Goal: Communication & Community: Answer question/provide support

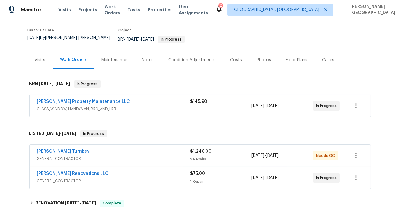
scroll to position [54, 0]
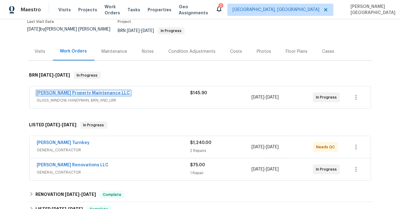
click at [57, 91] on link "[PERSON_NAME] Property Maintenance LLC" at bounding box center [83, 93] width 93 height 4
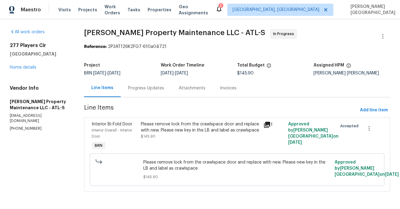
click at [143, 96] on div "Progress Updates" at bounding box center [146, 88] width 51 height 18
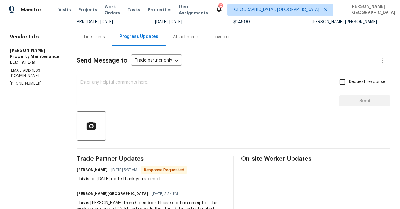
scroll to position [84, 0]
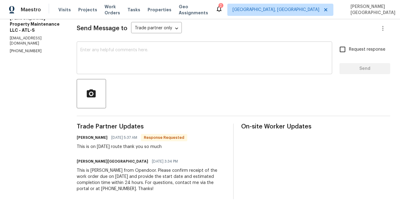
click at [110, 59] on textarea at bounding box center [204, 58] width 248 height 21
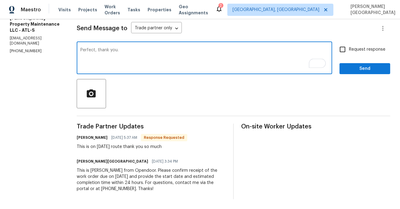
type textarea "Perfect, thank you."
click at [341, 47] on input "Request response" at bounding box center [342, 49] width 13 height 13
checkbox input "true"
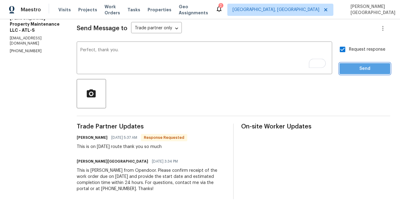
click at [355, 65] on span "Send" at bounding box center [364, 69] width 41 height 8
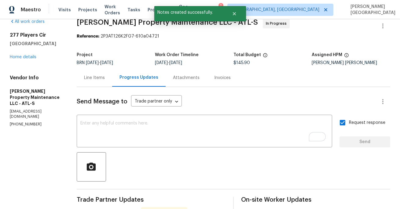
scroll to position [0, 0]
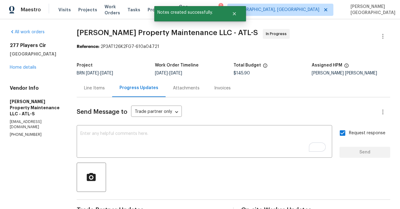
click at [86, 32] on span "Glen Property Maintenance LLC - ATL-S" at bounding box center [167, 32] width 181 height 7
click at [126, 35] on span "Glen Property Maintenance LLC - ATL-S" at bounding box center [167, 32] width 181 height 7
copy span "Glen Property"
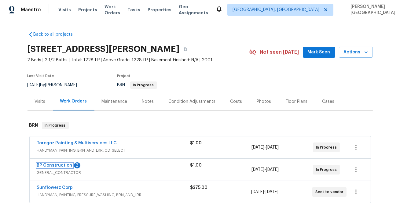
click at [61, 166] on link "BP Construction" at bounding box center [54, 165] width 35 height 4
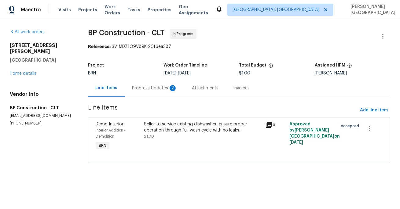
click at [155, 93] on div "Progress Updates 2" at bounding box center [155, 88] width 60 height 18
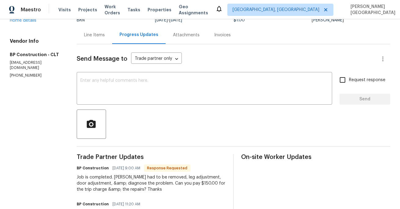
scroll to position [61, 0]
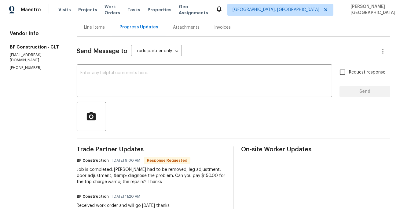
click at [195, 178] on div "Job is completed. Dishwasher had to be removed, leg adjustment, door adjustment…" at bounding box center [151, 176] width 149 height 18
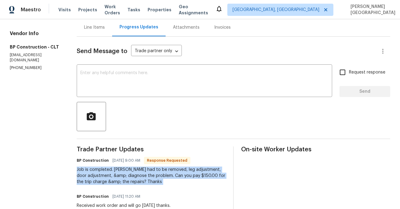
click at [195, 178] on div "Job is completed. Dishwasher had to be removed, leg adjustment, door adjustment…" at bounding box center [151, 176] width 149 height 18
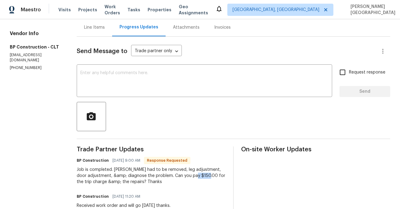
drag, startPoint x: 207, startPoint y: 176, endPoint x: 194, endPoint y: 175, distance: 13.4
click at [194, 175] on div "Job is completed. Dishwasher had to be removed, leg adjustment, door adjustment…" at bounding box center [151, 176] width 149 height 18
copy div "150.00"
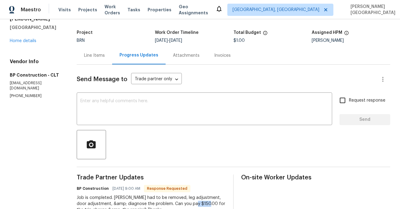
scroll to position [27, 0]
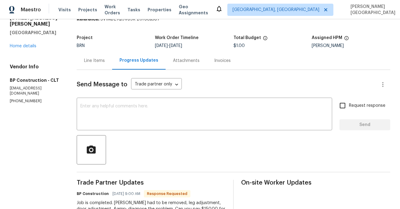
click at [96, 62] on div "Line Items" at bounding box center [94, 61] width 21 height 6
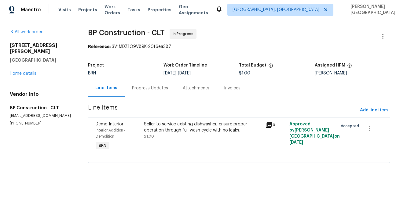
click at [171, 132] on div "Seller to service existing dishwasher, ensure proper operation through full was…" at bounding box center [202, 127] width 117 height 12
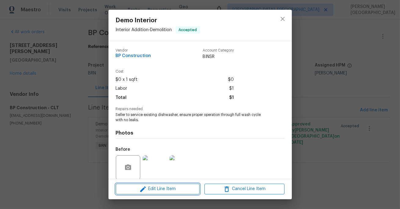
click at [153, 190] on span "Edit Line Item" at bounding box center [158, 189] width 80 height 8
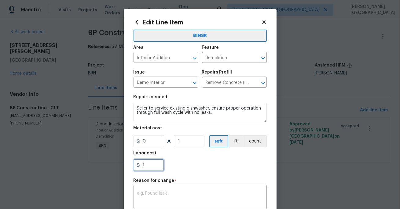
click at [150, 164] on input "1" at bounding box center [148, 165] width 31 height 12
paste input "50.00"
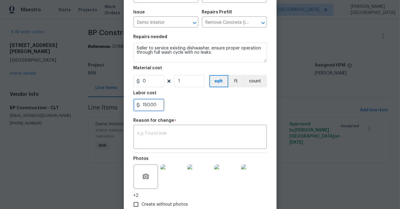
scroll to position [68, 0]
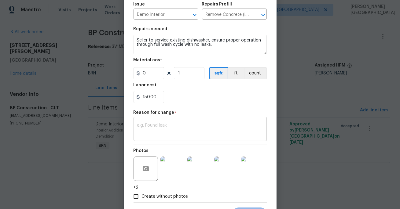
type input "150"
click at [158, 137] on div "x ​" at bounding box center [199, 130] width 133 height 23
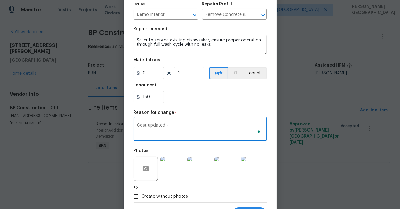
scroll to position [98, 0]
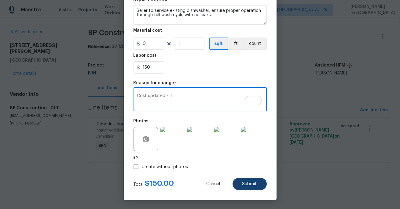
type textarea "Cost updated - II"
click at [251, 188] on button "Submit" at bounding box center [249, 184] width 34 height 12
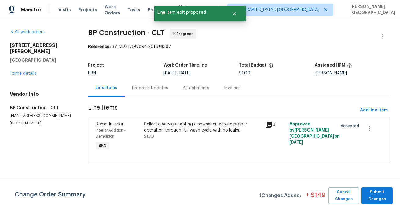
scroll to position [0, 0]
click at [380, 197] on span "Submit Changes" at bounding box center [376, 196] width 25 height 14
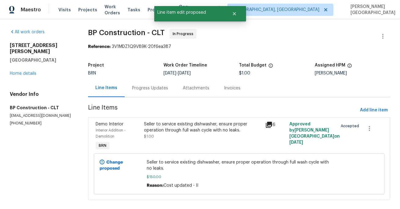
scroll to position [9, 0]
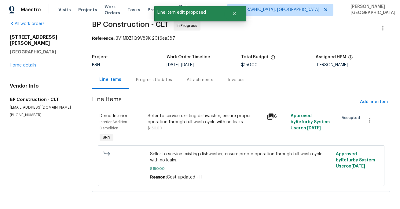
click at [156, 86] on div "Progress Updates" at bounding box center [154, 80] width 51 height 18
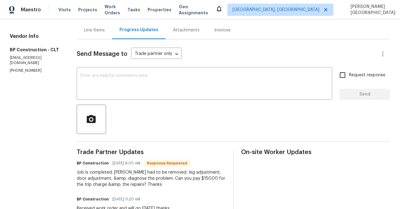
scroll to position [43, 0]
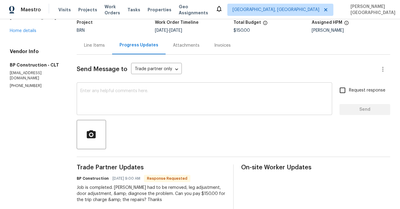
click at [115, 99] on textarea at bounding box center [204, 99] width 248 height 21
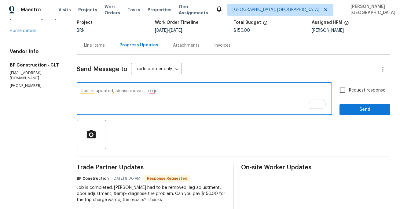
type textarea "Cost is updated, please move it to qc."
click at [349, 93] on input "Request response" at bounding box center [342, 90] width 13 height 13
checkbox input "true"
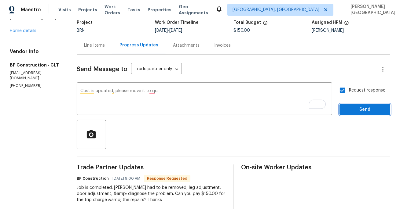
click at [353, 112] on span "Send" at bounding box center [364, 110] width 41 height 8
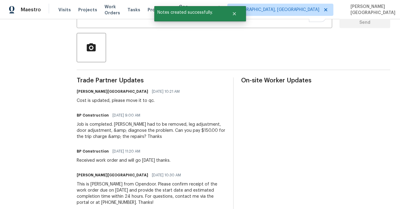
scroll to position [144, 0]
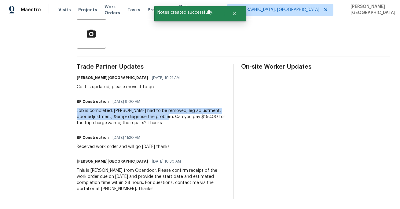
drag, startPoint x: 75, startPoint y: 108, endPoint x: 162, endPoint y: 119, distance: 87.4
click at [163, 119] on div "All work orders 8813 Gerren Ct Charlotte, NC 28217 Home details Vendor Info BP …" at bounding box center [200, 43] width 400 height 334
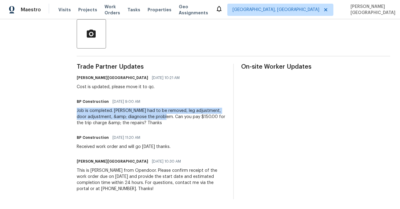
copy div "Job is completed. Dishwasher had to be removed, leg adjustment, door adjustment…"
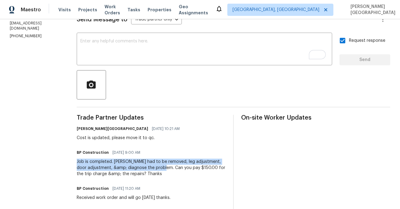
scroll to position [0, 0]
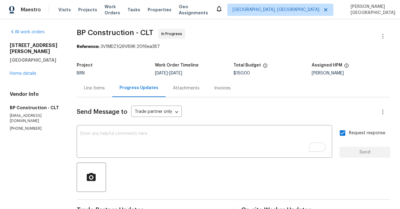
click at [84, 35] on span "BP Construction - CLT" at bounding box center [115, 32] width 77 height 7
click at [102, 33] on span "BP Construction - CLT" at bounding box center [115, 32] width 77 height 7
copy span "BP Construction"
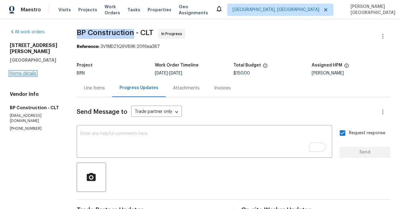
click at [31, 71] on link "Home details" at bounding box center [23, 73] width 27 height 4
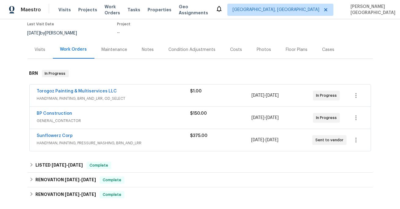
scroll to position [56, 0]
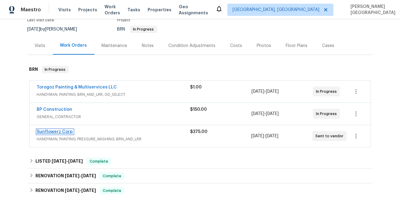
click at [64, 131] on link "Sunflowerz Corp" at bounding box center [55, 132] width 36 height 4
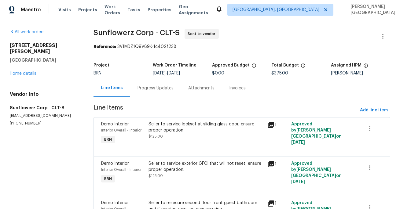
click at [151, 92] on div "Progress Updates" at bounding box center [155, 88] width 51 height 18
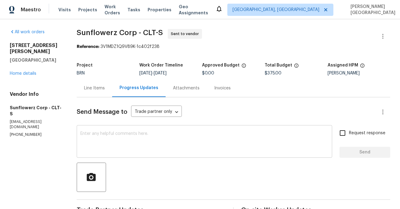
click at [160, 145] on textarea at bounding box center [204, 142] width 248 height 21
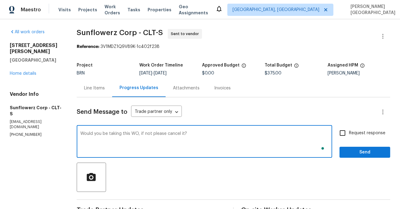
type textarea "Would you be taking this WO, if not please cancel it?"
click at [359, 130] on label "Request response" at bounding box center [360, 133] width 49 height 13
click at [349, 130] on input "Request response" at bounding box center [342, 133] width 13 height 13
checkbox input "true"
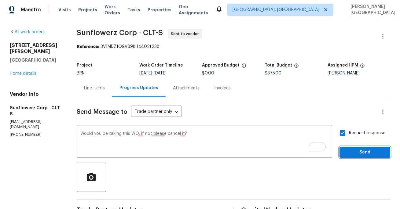
click at [366, 151] on span "Send" at bounding box center [364, 153] width 41 height 8
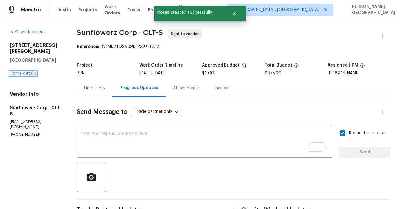
click at [18, 71] on link "Home details" at bounding box center [23, 73] width 27 height 4
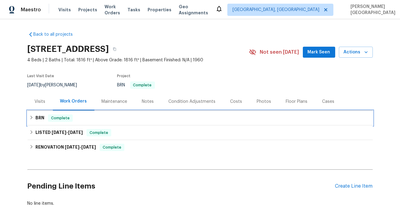
click at [49, 120] on span "Complete" at bounding box center [61, 118] width 24 height 6
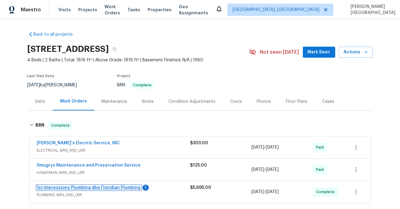
click at [86, 187] on link "1st Impressions Plumbing dba Floridian Plumbing" at bounding box center [89, 188] width 104 height 4
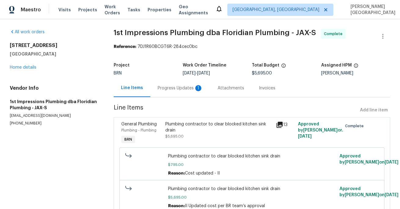
click at [158, 90] on div "Progress Updates 1" at bounding box center [180, 88] width 45 height 6
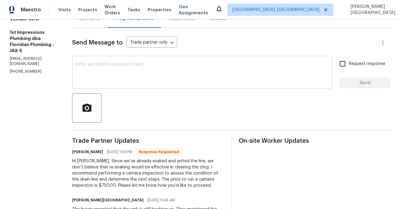
scroll to position [78, 0]
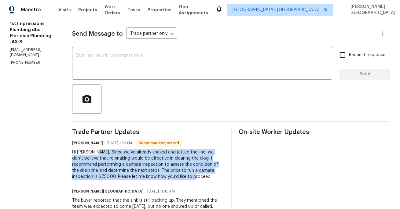
drag, startPoint x: 81, startPoint y: 152, endPoint x: 133, endPoint y: 177, distance: 58.2
click at [134, 177] on div "Hi Isabel, Since we’ve already snaked and jetted the line, we don’t believe tha…" at bounding box center [148, 164] width 152 height 31
copy div "Since we’ve already snaked and jetted the line, we don’t believe that re-snakin…"
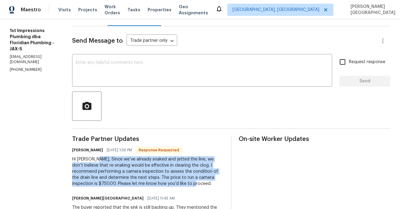
scroll to position [69, 0]
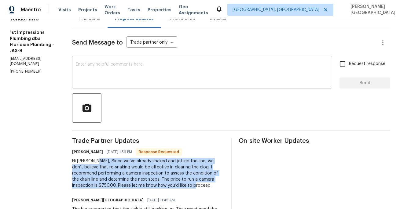
click at [76, 71] on textarea at bounding box center [202, 72] width 253 height 21
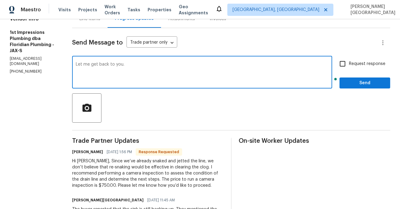
type textarea "Let me get back to you."
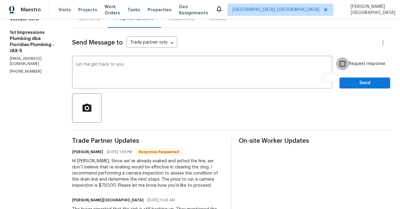
click at [341, 65] on input "Request response" at bounding box center [342, 63] width 13 height 13
checkbox input "true"
click at [361, 87] on button "Send" at bounding box center [364, 83] width 51 height 11
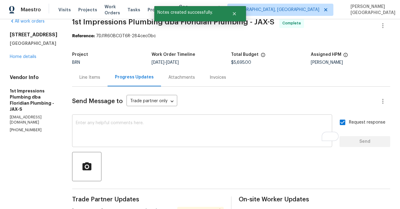
scroll to position [0, 0]
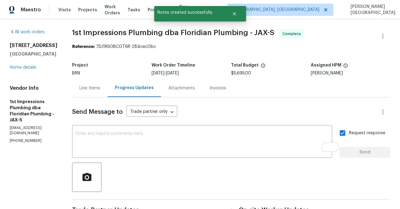
click at [72, 33] on span "1st Impressions Plumbing dba Floridian Plumbing - JAX-S" at bounding box center [173, 32] width 202 height 7
drag, startPoint x: 57, startPoint y: 29, endPoint x: 117, endPoint y: 36, distance: 59.9
copy span "1st Impressions"
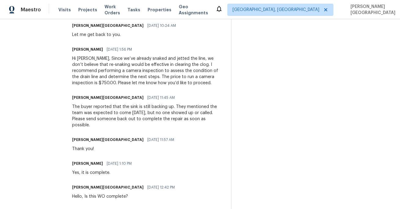
scroll to position [201, 0]
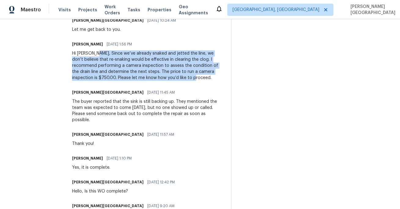
drag, startPoint x: 81, startPoint y: 53, endPoint x: 129, endPoint y: 78, distance: 53.4
click at [129, 78] on div "Hi Isabel, Since we’ve already snaked and jetted the line, we don’t believe tha…" at bounding box center [148, 65] width 152 height 31
click at [181, 72] on div "Hi Isabel, Since we’ve already snaked and jetted the line, we don’t believe tha…" at bounding box center [148, 65] width 152 height 31
copy div "Since we’ve already snaked and jetted the line, we don’t believe that re-snakin…"
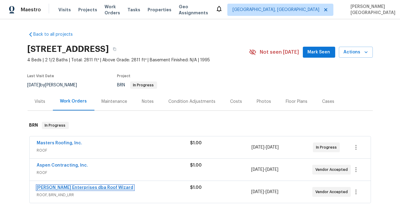
click at [76, 187] on link "Nordman Enterprises dba Roof Wizard" at bounding box center [85, 188] width 97 height 4
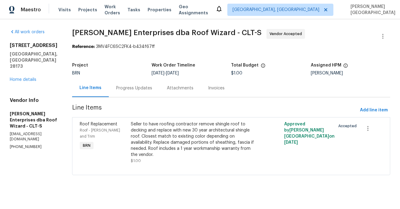
click at [137, 90] on div "Progress Updates" at bounding box center [134, 88] width 36 height 6
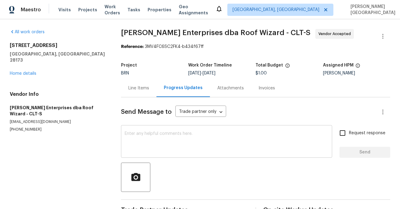
click at [145, 133] on textarea at bounding box center [227, 142] width 204 height 21
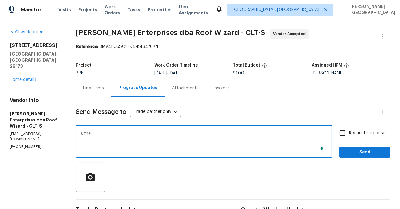
paste textarea "latest/revised estimate from Nordman is the $10,330 estimate"
click at [157, 133] on textarea "Is the latest/revised estimate from Nordman is the $10,330 estimate" at bounding box center [203, 142] width 249 height 21
click at [148, 149] on textarea "Is the latest/revised estimate is the $10,330 estimate" at bounding box center [203, 142] width 249 height 21
click at [144, 134] on textarea "Is the latest/revised estimate is the $10,330 estimate" at bounding box center [203, 142] width 249 height 21
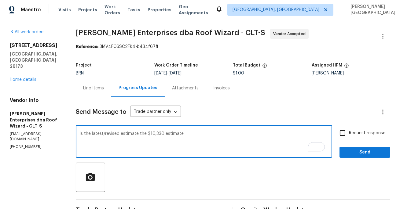
click at [144, 133] on textarea "Is the latest/revised estimate the $10,330 estimate" at bounding box center [203, 142] width 249 height 21
click at [180, 133] on textarea "Is the latest/revised estimate $10,330 estimate" at bounding box center [203, 142] width 249 height 21
type textarea "Is the latest/revised estimate $10,330?"
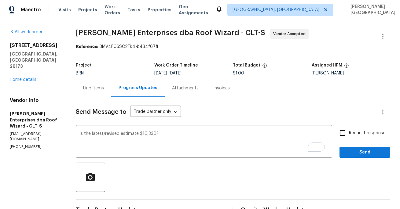
click at [362, 135] on span "Request response" at bounding box center [367, 133] width 36 height 6
click at [349, 135] on input "Request response" at bounding box center [342, 133] width 13 height 13
checkbox input "true"
click at [364, 150] on span "Send" at bounding box center [364, 153] width 41 height 8
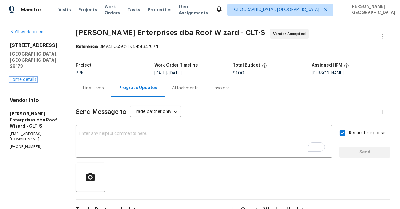
click at [26, 78] on link "Home details" at bounding box center [23, 80] width 27 height 4
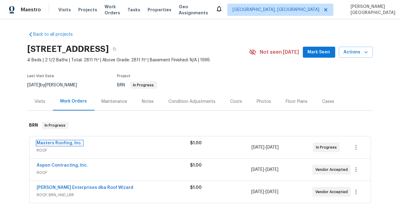
click at [63, 145] on span "Masters Roofing, Inc." at bounding box center [60, 143] width 46 height 6
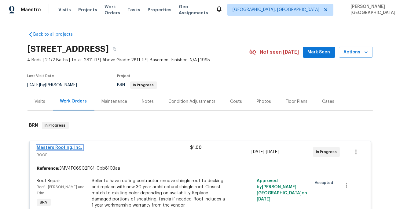
click at [68, 148] on link "Masters Roofing, Inc." at bounding box center [60, 148] width 46 height 4
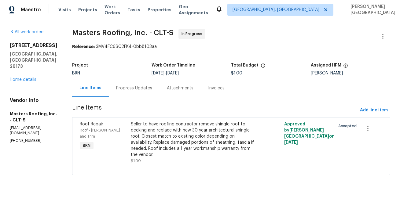
click at [143, 90] on div "Progress Updates" at bounding box center [134, 88] width 36 height 6
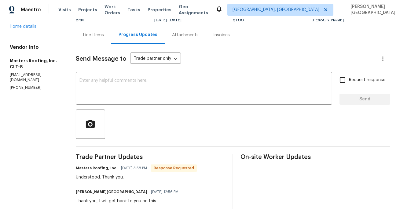
scroll to position [47, 0]
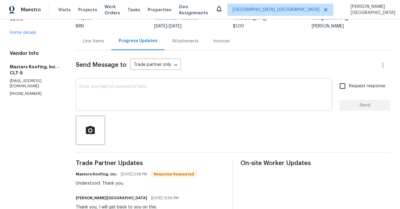
click at [92, 81] on div "x ​" at bounding box center [204, 95] width 256 height 31
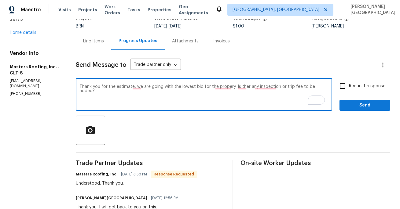
click at [97, 92] on textarea "Thank you for the estimate, we are going with the lowest bid for the propery. I…" at bounding box center [203, 95] width 249 height 21
paste textarea ". We’ll be going with the lowest bid for the property. Is there any inspection …"
type textarea "Thank you for the estimate. We’ll be going with the lowest bid for the property…"
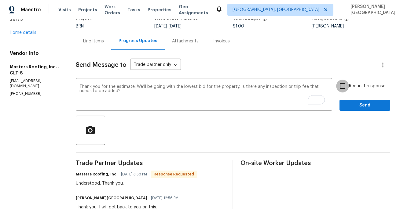
click at [349, 86] on input "Request response" at bounding box center [342, 86] width 13 height 13
checkbox input "true"
click at [353, 101] on button "Send" at bounding box center [364, 105] width 51 height 11
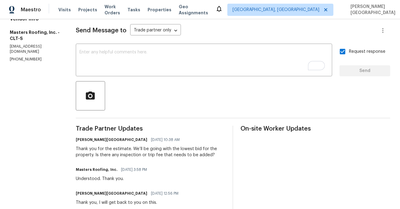
scroll to position [0, 0]
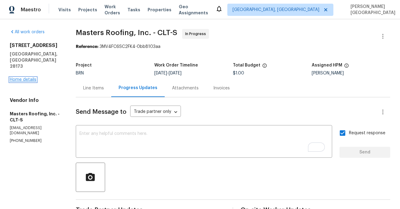
click at [24, 78] on link "Home details" at bounding box center [23, 80] width 27 height 4
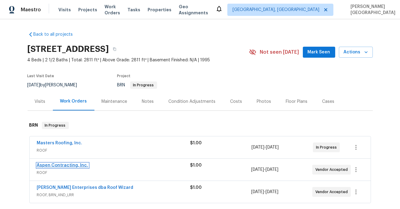
click at [74, 165] on link "Aspen Contracting, Inc." at bounding box center [62, 165] width 51 height 4
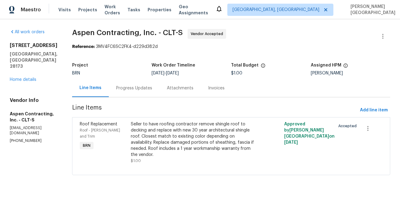
click at [142, 86] on div "Progress Updates" at bounding box center [134, 88] width 36 height 6
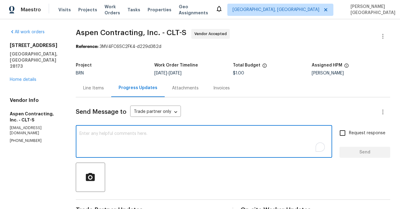
click at [125, 138] on textarea "To enrich screen reader interactions, please activate Accessibility in Grammarl…" at bounding box center [203, 142] width 249 height 21
paste textarea "Thank you for the estimate. We’ll be going with the lowest bid for the property…"
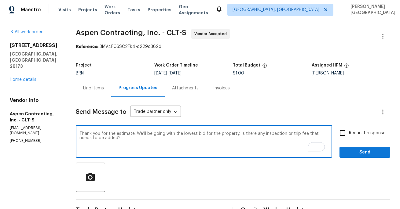
type textarea "Thank you for the estimate. We’ll be going with the lowest bid for the property…"
click at [359, 135] on span "Request response" at bounding box center [367, 133] width 36 height 6
click at [349, 135] on input "Request response" at bounding box center [342, 133] width 13 height 13
checkbox input "true"
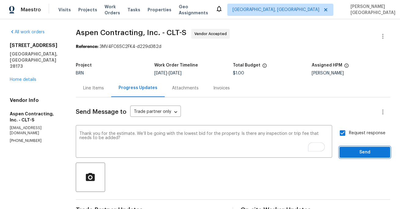
click at [359, 155] on span "Send" at bounding box center [364, 153] width 41 height 8
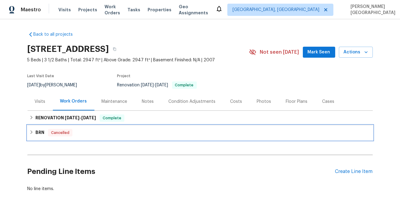
click at [39, 133] on h6 "BRN" at bounding box center [39, 132] width 9 height 7
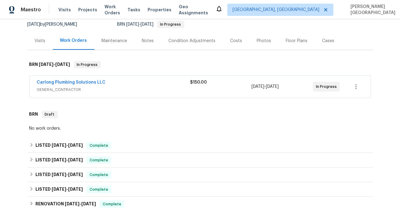
scroll to position [60, 0]
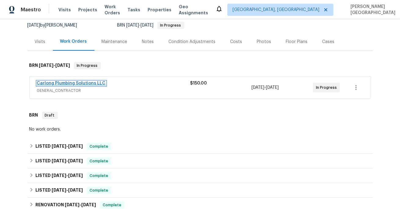
click at [96, 84] on link "Carlong Plumbing Solutions LLC" at bounding box center [71, 83] width 69 height 4
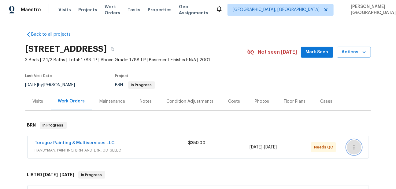
click at [356, 146] on icon "button" at bounding box center [353, 147] width 7 height 7
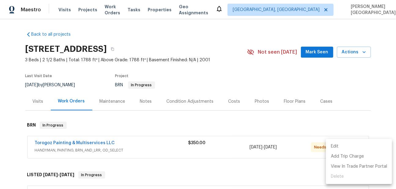
click at [340, 148] on li "Edit" at bounding box center [359, 147] width 66 height 10
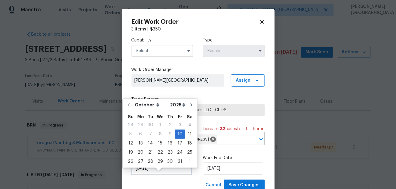
click at [158, 175] on input "10/10/2025" at bounding box center [161, 169] width 60 height 12
click at [185, 133] on div "11" at bounding box center [189, 134] width 9 height 9
type input "10/11/2025"
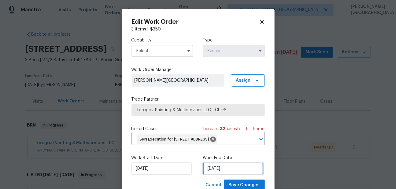
click at [212, 175] on input "10/12/2025" at bounding box center [233, 169] width 60 height 12
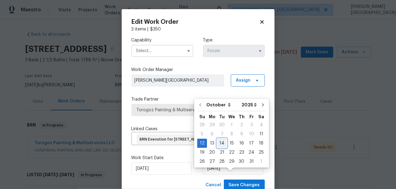
click at [220, 146] on div "14" at bounding box center [222, 143] width 10 height 9
type input "[DATE]"
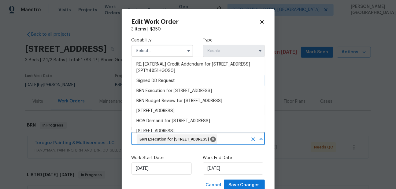
click at [220, 144] on input "text" at bounding box center [233, 139] width 30 height 9
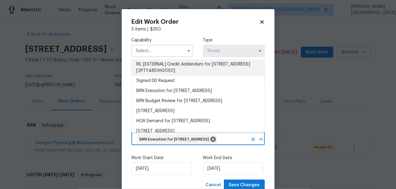
click at [154, 53] on input "text" at bounding box center [162, 51] width 62 height 12
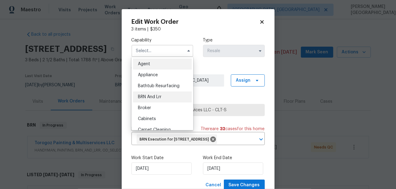
click at [157, 95] on span "BRN And Lrr" at bounding box center [150, 97] width 24 height 4
type input "BRN And Lrr"
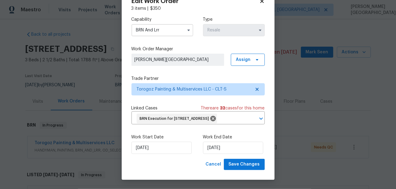
scroll to position [30, 0]
click at [237, 167] on span "Save Changes" at bounding box center [243, 165] width 31 height 8
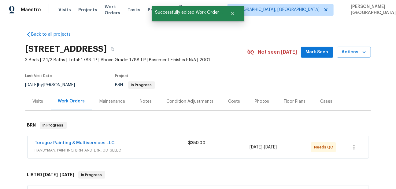
scroll to position [0, 0]
click at [74, 142] on link "Torogoz Painting & Multiservices LLC" at bounding box center [75, 143] width 80 height 4
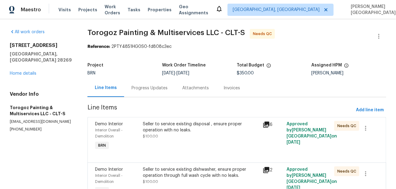
click at [153, 86] on div "Progress Updates" at bounding box center [149, 88] width 36 height 6
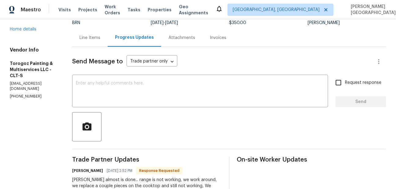
scroll to position [41, 0]
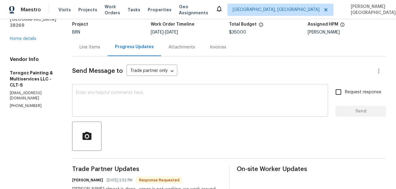
click at [133, 91] on textarea at bounding box center [200, 101] width 248 height 21
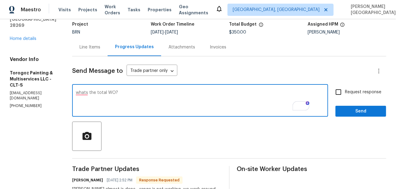
type textarea "whats the total WO?"
click at [347, 91] on span "Request response" at bounding box center [363, 92] width 36 height 6
click at [345, 91] on input "Request response" at bounding box center [338, 92] width 13 height 13
checkbox input "true"
click at [126, 91] on textarea "What's the total WO?" at bounding box center [200, 101] width 248 height 21
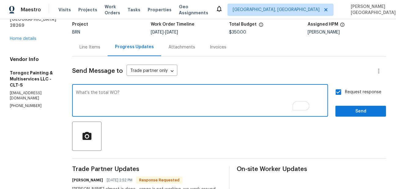
click at [126, 91] on textarea "What's the total WO?" at bounding box center [200, 101] width 248 height 21
type textarea "What's the total cost?"
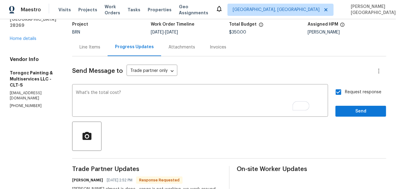
click at [357, 104] on div "Request response Send" at bounding box center [360, 101] width 51 height 31
click at [357, 105] on div "Request response Send" at bounding box center [360, 101] width 51 height 31
click at [357, 107] on button "Send" at bounding box center [360, 111] width 51 height 11
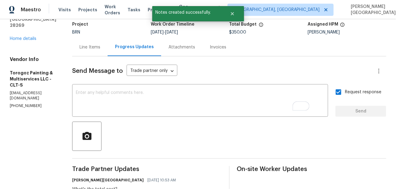
scroll to position [166, 0]
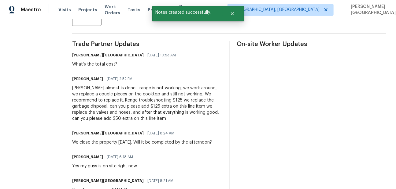
click at [169, 108] on div "Isabel almost is done... range is not working, we work around, we replace a cou…" at bounding box center [146, 103] width 149 height 37
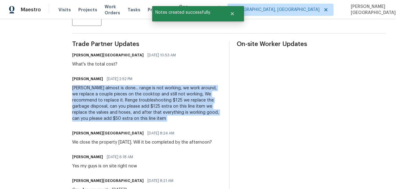
click at [169, 108] on div "Isabel almost is done... range is not working, we work around, we replace a cou…" at bounding box center [146, 103] width 149 height 37
copy div "Isabel almost is done... range is not working, we work around, we replace a cou…"
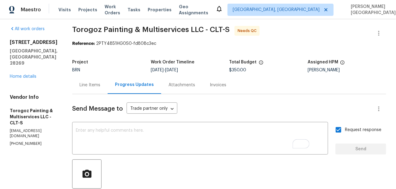
scroll to position [0, 0]
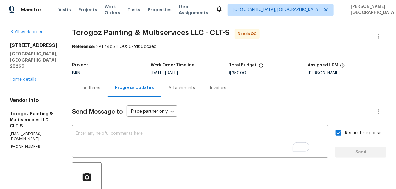
click at [100, 90] on div "Line Items" at bounding box center [89, 88] width 21 height 6
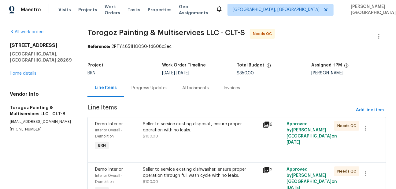
scroll to position [28, 0]
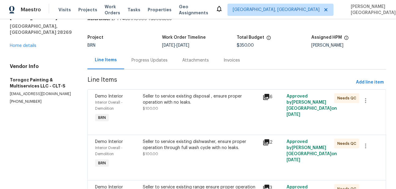
click at [163, 109] on div "Seller to service existing disposal , ensure proper operation with no leaks. $1…" at bounding box center [201, 102] width 116 height 18
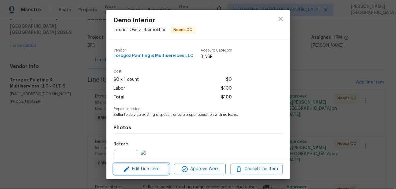
click at [147, 167] on span "Edit Line Item" at bounding box center [141, 170] width 52 height 8
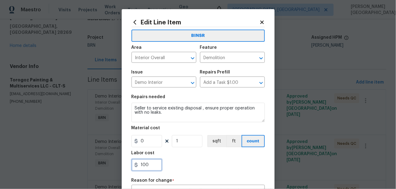
click at [145, 166] on input "100" at bounding box center [146, 165] width 31 height 12
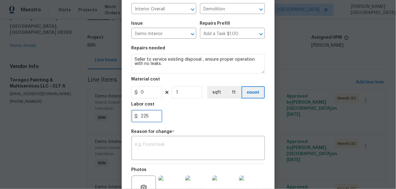
scroll to position [118, 0]
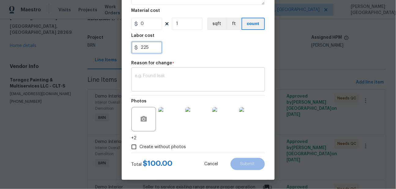
type input "225"
click at [154, 84] on textarea at bounding box center [198, 80] width 126 height 13
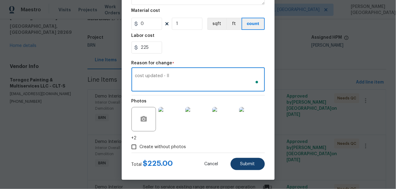
type textarea "cost updated - II"
click at [240, 163] on span "Submit" at bounding box center [247, 164] width 15 height 5
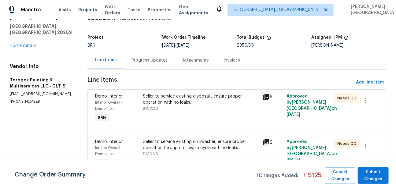
scroll to position [0, 0]
click at [379, 178] on span "Submit Changes" at bounding box center [372, 176] width 25 height 14
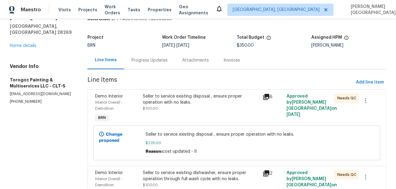
scroll to position [74, 0]
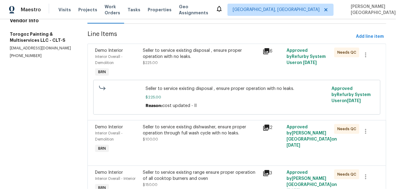
click at [157, 142] on div "Seller to service existing dishwasher, ensure proper operation through full was…" at bounding box center [201, 133] width 116 height 18
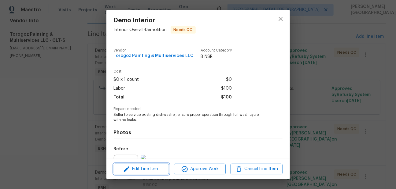
click at [145, 169] on span "Edit Line Item" at bounding box center [141, 170] width 52 height 8
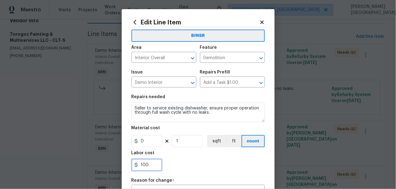
click at [144, 166] on input "100" at bounding box center [146, 165] width 31 height 12
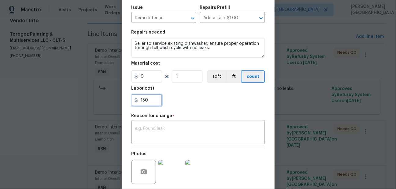
scroll to position [111, 0]
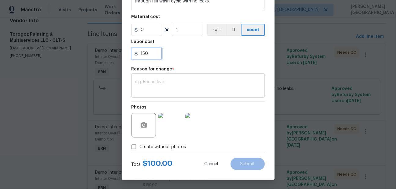
type input "150"
click at [165, 82] on textarea at bounding box center [198, 86] width 126 height 13
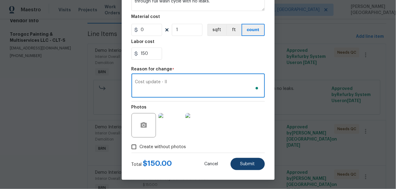
type textarea "Cost update - II"
click at [246, 159] on button "Submit" at bounding box center [247, 164] width 34 height 12
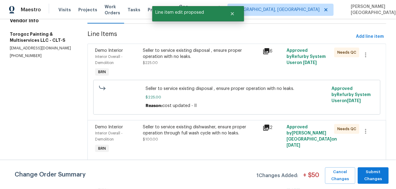
scroll to position [0, 0]
click at [371, 177] on span "Submit Changes" at bounding box center [372, 176] width 25 height 14
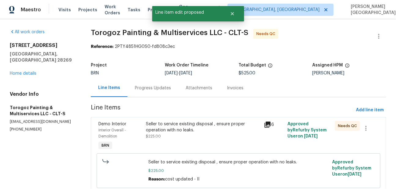
scroll to position [145, 0]
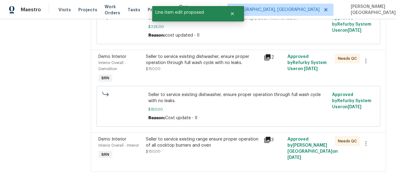
click at [185, 64] on div "Seller to service existing dishwasher, ensure proper operation through full was…" at bounding box center [203, 60] width 115 height 12
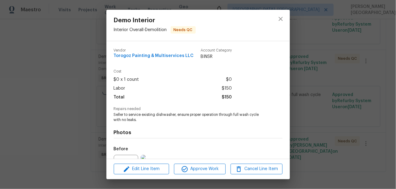
scroll to position [67, 0]
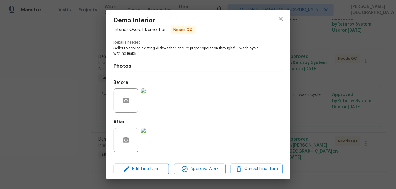
click at [147, 150] on img at bounding box center [153, 140] width 24 height 24
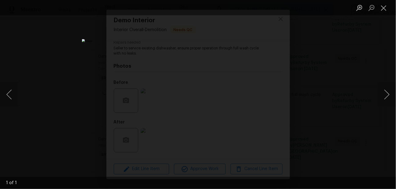
click at [323, 94] on div "Lightbox" at bounding box center [198, 94] width 396 height 189
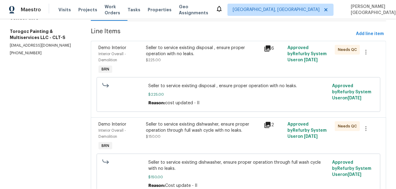
scroll to position [0, 0]
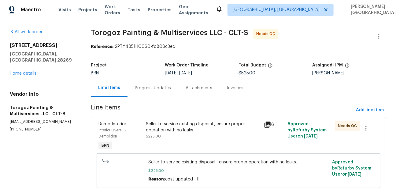
click at [137, 90] on div "Progress Updates" at bounding box center [153, 88] width 36 height 6
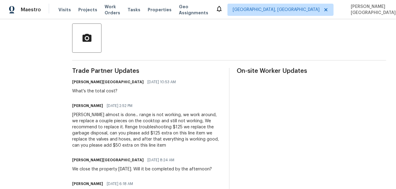
scroll to position [151, 0]
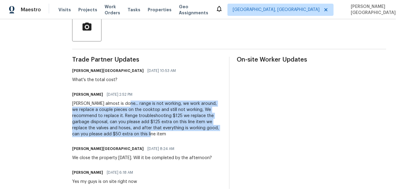
drag, startPoint x: 133, startPoint y: 103, endPoint x: 198, endPoint y: 133, distance: 72.3
click at [198, 133] on div "Isabel almost is done... range is not working, we work around, we replace a cou…" at bounding box center [146, 119] width 149 height 37
copy div "range is not working, we work around, we replace a couple pieces on the cooktop…"
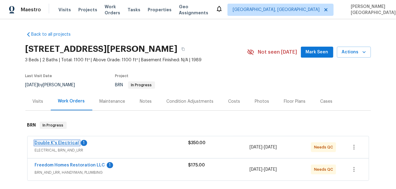
click at [66, 142] on link "Double K's Electrical" at bounding box center [57, 143] width 44 height 4
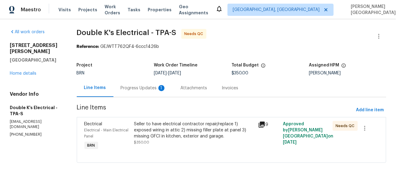
click at [148, 95] on div "Progress Updates 1" at bounding box center [143, 88] width 60 height 18
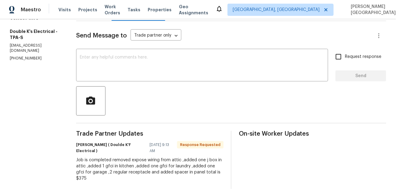
scroll to position [125, 0]
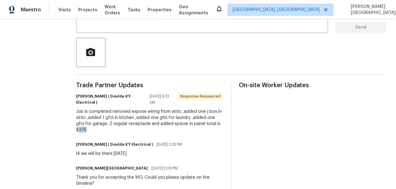
drag, startPoint x: 213, startPoint y: 123, endPoint x: 225, endPoint y: 123, distance: 12.2
click at [225, 123] on div "Trade Partner Updates [PERSON_NAME] ( Doulde K'F Electrical ) [DATE] 9:13 AM Re…" at bounding box center [231, 159] width 310 height 154
copy div "375"
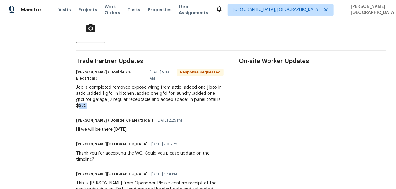
scroll to position [0, 0]
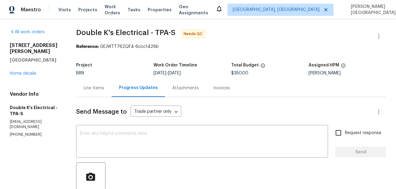
click at [94, 88] on div "Line Items" at bounding box center [93, 88] width 21 height 6
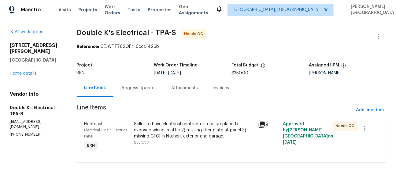
click at [157, 126] on div "Seller to have electrical contractor repair/replace 1) exposed wiring in attic …" at bounding box center [194, 130] width 120 height 18
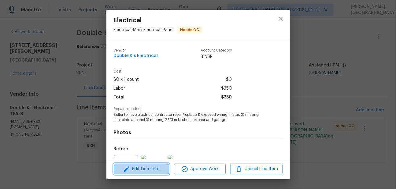
click at [142, 173] on span "Edit Line Item" at bounding box center [141, 170] width 52 height 8
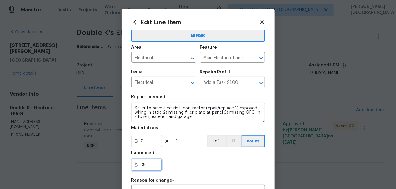
click at [150, 164] on input "350" at bounding box center [146, 165] width 31 height 12
paste input "75"
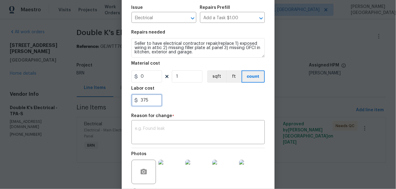
scroll to position [91, 0]
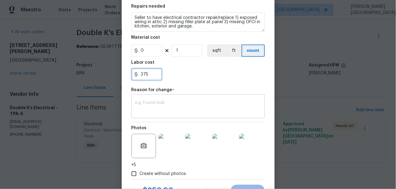
type input "375"
click at [159, 104] on textarea at bounding box center [198, 107] width 126 height 13
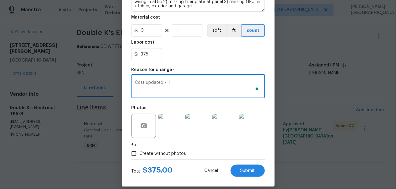
scroll to position [118, 0]
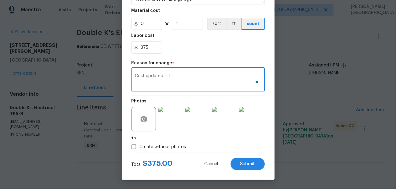
type textarea "Cost updated - II"
click at [249, 157] on div "Total $ 375.00 Cancel Submit" at bounding box center [197, 161] width 133 height 17
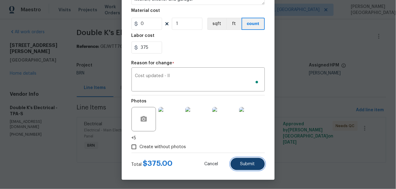
click at [250, 163] on span "Submit" at bounding box center [247, 164] width 15 height 5
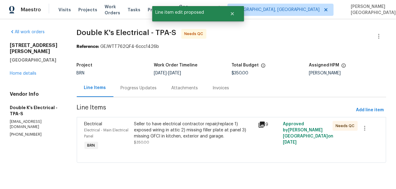
scroll to position [0, 0]
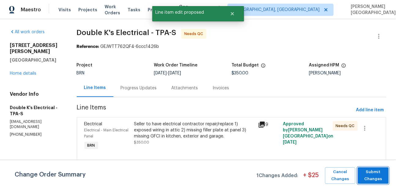
click at [376, 177] on span "Submit Changes" at bounding box center [372, 176] width 25 height 14
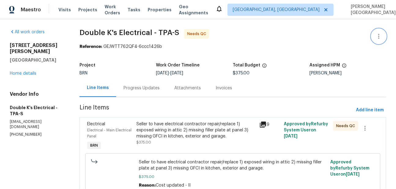
click at [382, 35] on button "button" at bounding box center [378, 36] width 15 height 15
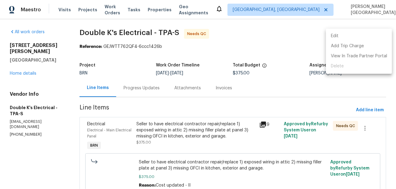
click at [352, 32] on li "Edit" at bounding box center [359, 36] width 66 height 10
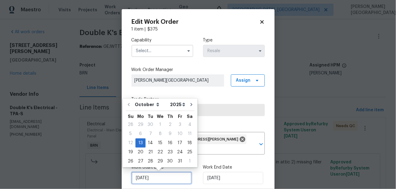
click at [152, 181] on input "[DATE]" at bounding box center [161, 178] width 60 height 12
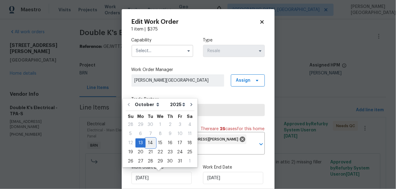
click at [152, 142] on div "14" at bounding box center [150, 143] width 10 height 9
type input "[DATE]"
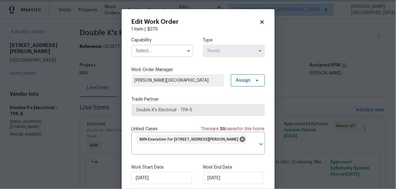
scroll to position [30, 0]
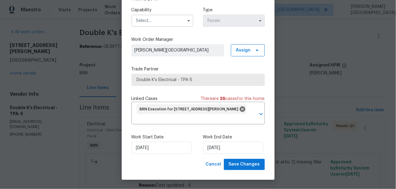
click at [237, 171] on div "Edit Work Order 1 item | $ 375 Capability Type Resale Work Order Manager [PERSO…" at bounding box center [198, 79] width 153 height 201
click at [237, 163] on span "Save Changes" at bounding box center [243, 165] width 31 height 8
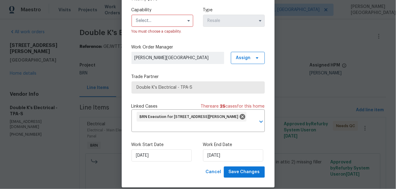
click at [177, 21] on input "text" at bounding box center [162, 21] width 62 height 12
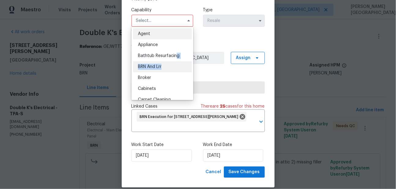
drag, startPoint x: 177, startPoint y: 57, endPoint x: 176, endPoint y: 64, distance: 6.4
click at [177, 65] on ul "Agent Appliance Bathtub Resurfacing BRN And Lrr Broker Cabinets Carpet Cleaning…" at bounding box center [162, 63] width 62 height 73
click at [176, 64] on div "BRN And Lrr" at bounding box center [162, 66] width 59 height 11
type input "BRN And Lrr"
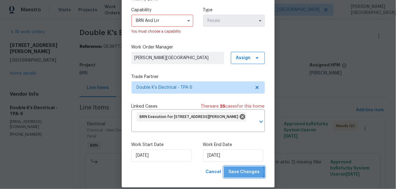
click at [245, 172] on span "Save Changes" at bounding box center [243, 173] width 31 height 8
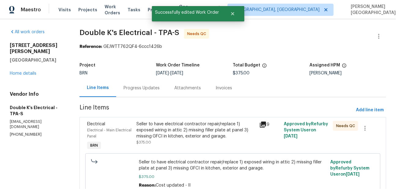
scroll to position [0, 0]
click at [188, 132] on div "Seller to have electrical contractor repair/replace 1) exposed wiring in attic …" at bounding box center [195, 130] width 119 height 18
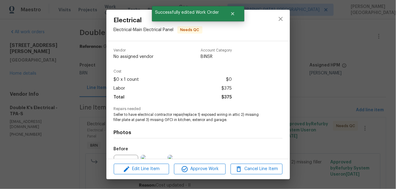
scroll to position [67, 0]
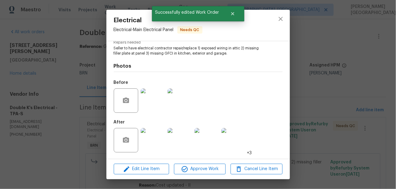
click at [152, 139] on img at bounding box center [153, 140] width 24 height 24
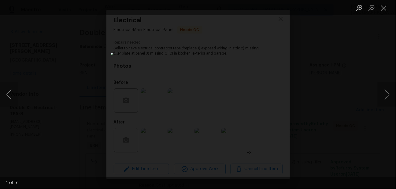
click at [386, 96] on button "Next image" at bounding box center [386, 94] width 18 height 24
click at [386, 97] on button "Next image" at bounding box center [386, 94] width 18 height 24
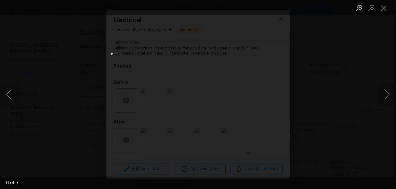
click at [386, 97] on button "Next image" at bounding box center [386, 94] width 18 height 24
click at [346, 72] on div "Lightbox" at bounding box center [198, 94] width 396 height 189
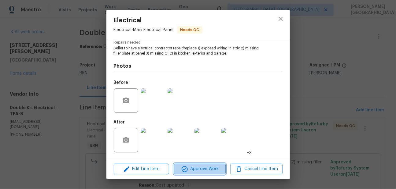
click at [207, 171] on span "Approve Work" at bounding box center [200, 170] width 48 height 8
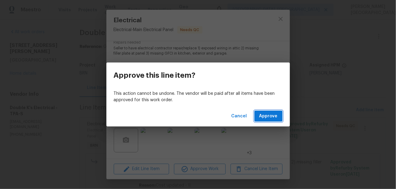
click at [270, 115] on span "Approve" at bounding box center [268, 117] width 18 height 8
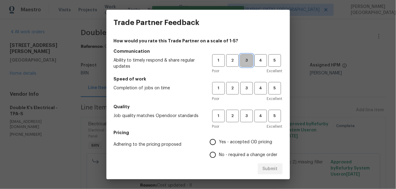
click at [245, 62] on span "3" at bounding box center [246, 60] width 11 height 7
click at [245, 85] on button "3" at bounding box center [246, 88] width 13 height 13
click at [245, 111] on button "3" at bounding box center [246, 116] width 13 height 13
click at [228, 150] on label "No - required a change order" at bounding box center [241, 155] width 71 height 13
click at [219, 150] on input "No - required a change order" at bounding box center [212, 155] width 13 height 13
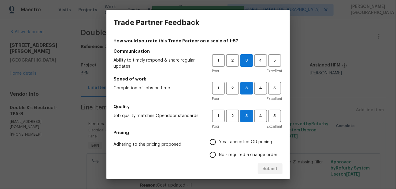
radio input "true"
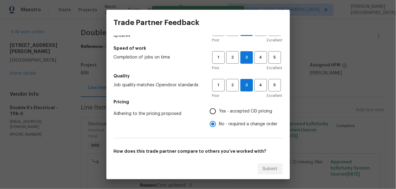
scroll to position [76, 0]
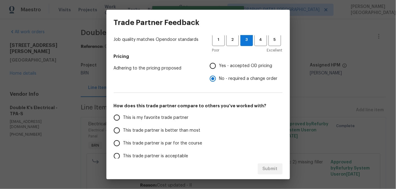
click at [141, 133] on span "This trade partner is better than most" at bounding box center [161, 131] width 77 height 6
click at [123, 133] on input "This trade partner is better than most" at bounding box center [116, 130] width 13 height 13
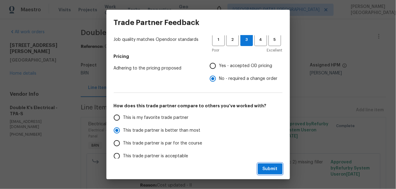
click at [263, 168] on span "Submit" at bounding box center [269, 170] width 15 height 8
radio input "true"
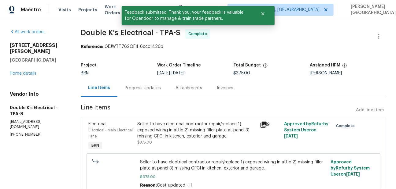
click at [130, 83] on div "Progress Updates" at bounding box center [142, 88] width 51 height 18
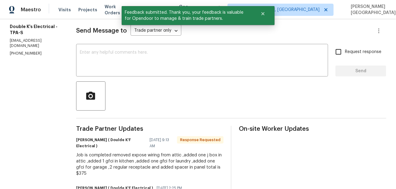
scroll to position [37, 0]
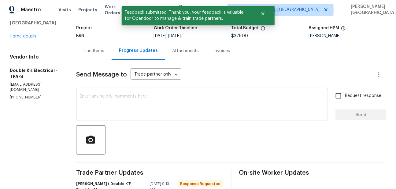
click at [101, 111] on textarea at bounding box center [202, 104] width 244 height 21
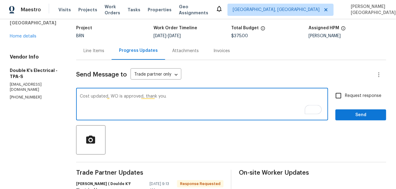
type textarea "Cost updated, WO is approved, thank you."
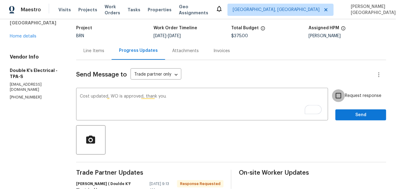
click at [341, 100] on input "Request response" at bounding box center [338, 96] width 13 height 13
checkbox input "true"
click at [344, 120] on button "Send" at bounding box center [360, 115] width 51 height 11
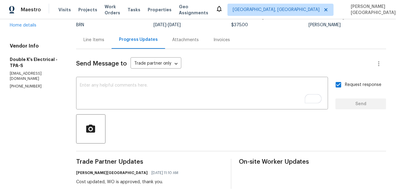
scroll to position [0, 0]
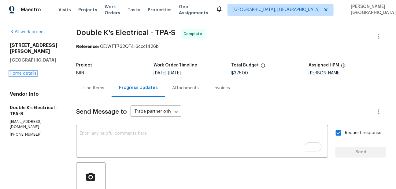
click at [25, 71] on link "Home details" at bounding box center [23, 73] width 27 height 4
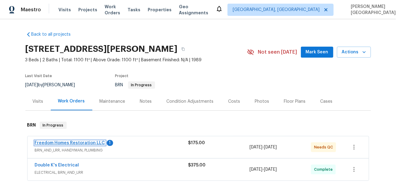
click at [86, 142] on link "Freedom Homes Restoration LLC" at bounding box center [70, 143] width 70 height 4
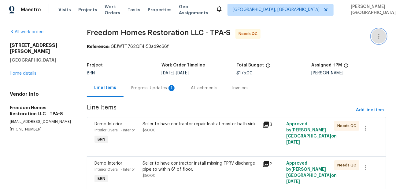
click at [376, 37] on icon "button" at bounding box center [378, 36] width 7 height 7
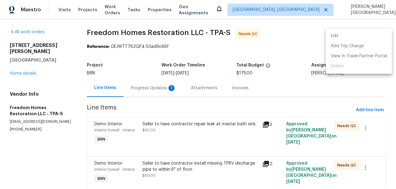
click at [356, 36] on li "Edit" at bounding box center [359, 36] width 66 height 10
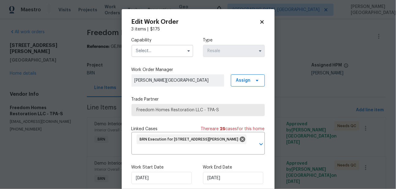
scroll to position [30, 0]
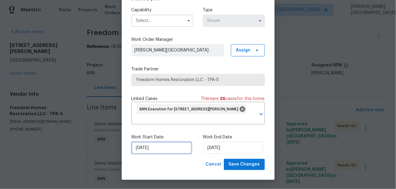
click at [153, 142] on input "[DATE]" at bounding box center [161, 148] width 60 height 12
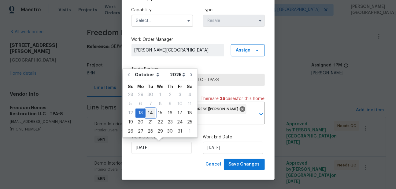
click at [151, 112] on div "14" at bounding box center [150, 113] width 10 height 9
type input "10/14/2025"
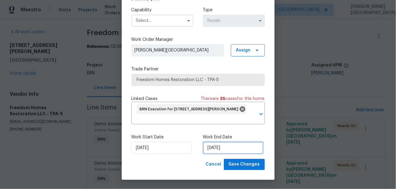
click at [211, 142] on input "10/16/2025" at bounding box center [233, 148] width 60 height 12
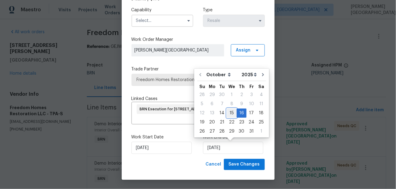
click at [229, 114] on div "15" at bounding box center [232, 113] width 10 height 9
type input "10/15/2025"
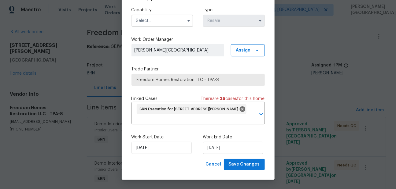
click at [152, 22] on input "text" at bounding box center [162, 21] width 62 height 12
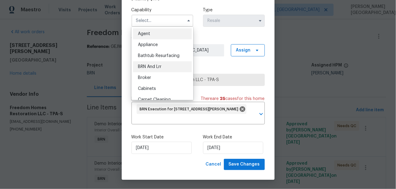
click at [155, 68] on span "BRN And Lrr" at bounding box center [150, 67] width 24 height 4
type input "BRN And Lrr"
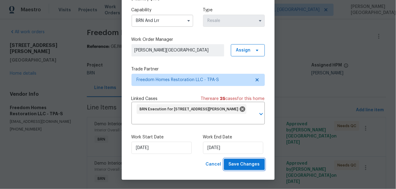
click at [234, 163] on span "Save Changes" at bounding box center [243, 165] width 31 height 8
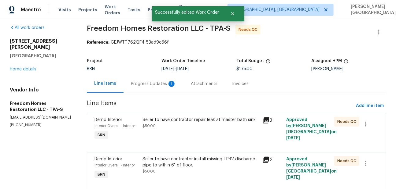
scroll to position [0, 0]
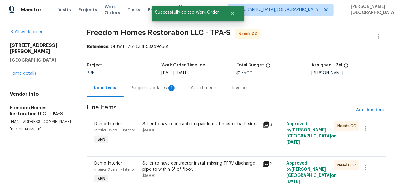
click at [156, 86] on div "Progress Updates 1" at bounding box center [153, 88] width 45 height 6
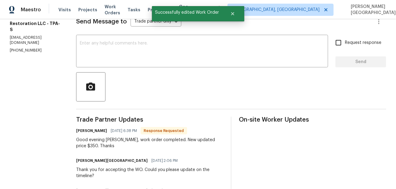
scroll to position [94, 0]
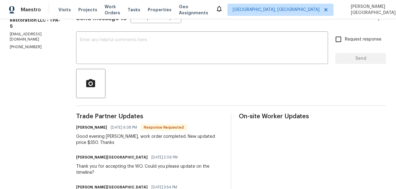
click at [212, 139] on div "Good evening Isabel, work order completed. New updated price $350. Thanks" at bounding box center [149, 140] width 147 height 12
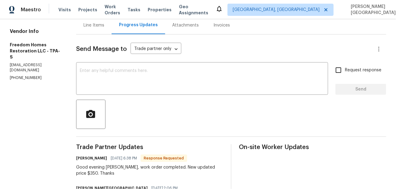
scroll to position [116, 0]
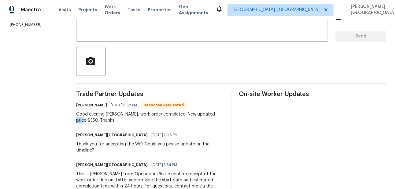
drag, startPoint x: 211, startPoint y: 114, endPoint x: 225, endPoint y: 114, distance: 13.4
click at [225, 114] on div "Trade Partner Updates Nelson Garcia 10/14/2025 6:38 PM Response Requested Good …" at bounding box center [231, 147] width 310 height 112
copy div "350."
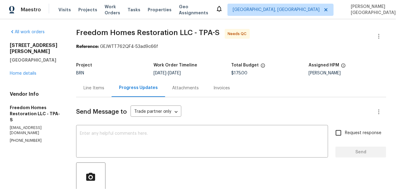
click at [97, 92] on div "Line Items" at bounding box center [93, 88] width 35 height 18
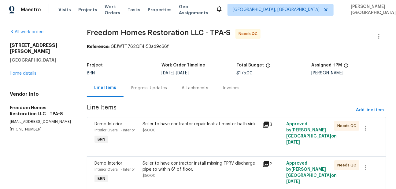
click at [148, 89] on div "Progress Updates" at bounding box center [149, 88] width 36 height 6
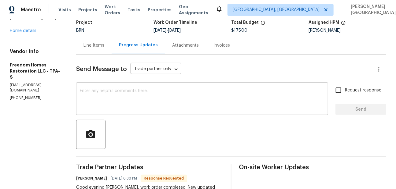
scroll to position [7, 0]
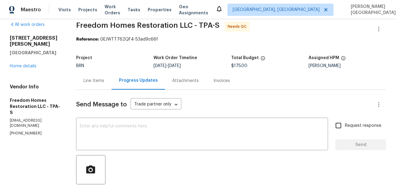
click at [90, 82] on div "Line Items" at bounding box center [93, 81] width 21 height 6
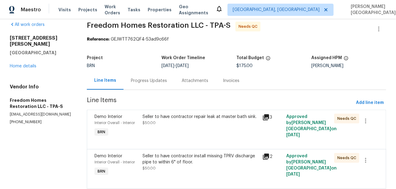
click at [153, 134] on div "Seller to have contractor repair leak at master bath sink. $50.00" at bounding box center [201, 126] width 120 height 28
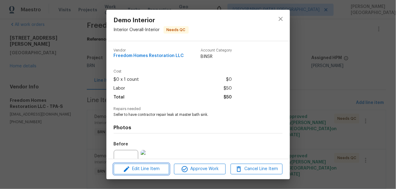
click at [144, 174] on button "Edit Line Item" at bounding box center [141, 169] width 55 height 11
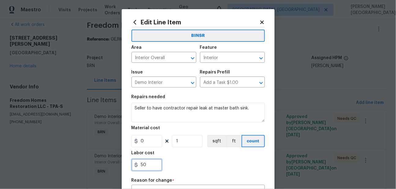
click at [151, 167] on input "50" at bounding box center [146, 165] width 31 height 12
click at [151, 166] on input "50" at bounding box center [146, 165] width 31 height 12
type input "5"
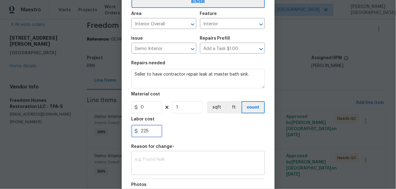
scroll to position [42, 0]
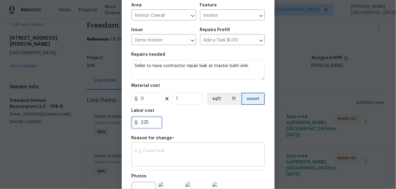
type input "225"
click at [154, 162] on div "x ​" at bounding box center [197, 155] width 133 height 23
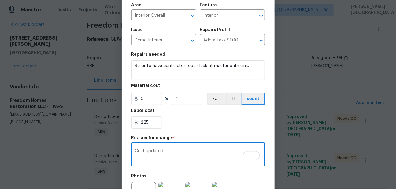
scroll to position [111, 0]
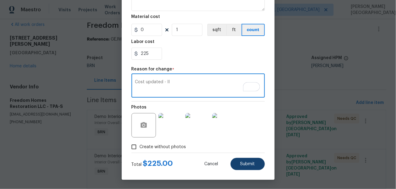
type textarea "Cost updated - II"
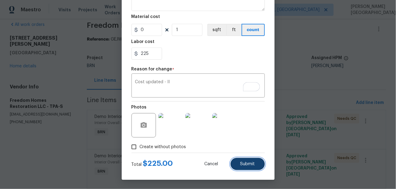
click at [251, 161] on button "Submit" at bounding box center [247, 164] width 34 height 12
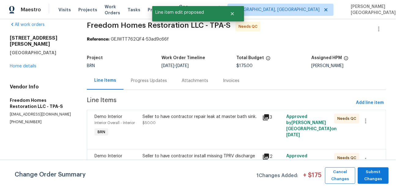
scroll to position [0, 0]
click at [378, 174] on span "Submit Changes" at bounding box center [372, 176] width 25 height 14
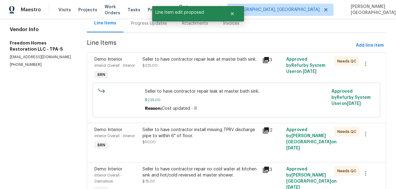
scroll to position [101, 0]
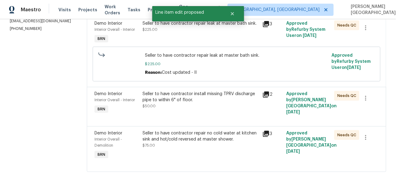
click at [214, 127] on div "Demo Interior Interior Overall - Demolition BRN Seller to have contractor repai…" at bounding box center [236, 149] width 299 height 46
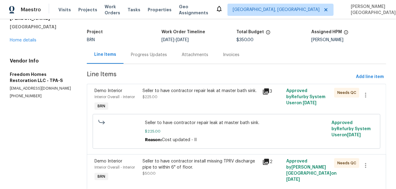
scroll to position [30, 0]
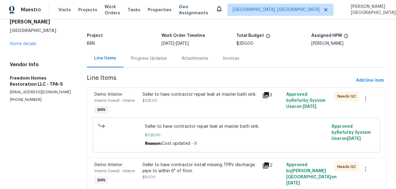
click at [190, 97] on div "Seller to have contractor repair leak at master bath sink." at bounding box center [200, 95] width 116 height 6
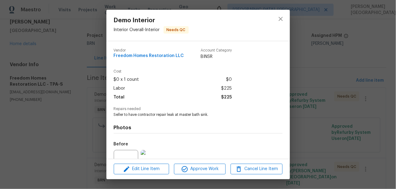
scroll to position [61, 0]
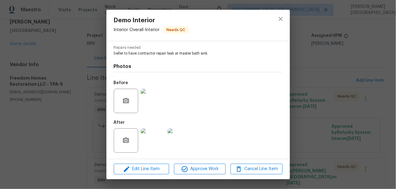
click at [151, 109] on img at bounding box center [153, 101] width 24 height 24
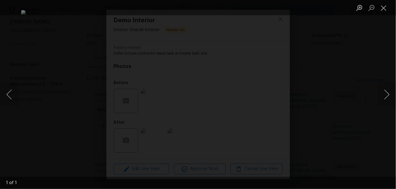
click at [334, 83] on div "Lightbox" at bounding box center [198, 94] width 396 height 189
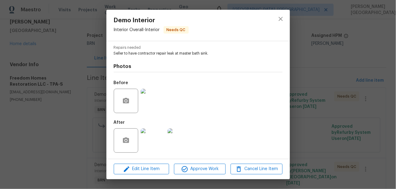
click at [155, 141] on img at bounding box center [153, 141] width 24 height 24
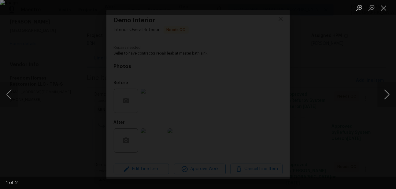
click at [385, 97] on button "Next image" at bounding box center [386, 94] width 18 height 24
click at [370, 47] on div "Lightbox" at bounding box center [198, 94] width 396 height 189
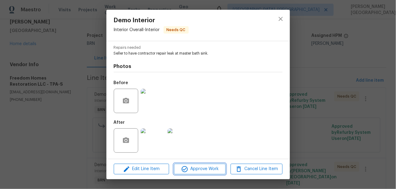
click at [210, 166] on span "Approve Work" at bounding box center [200, 170] width 48 height 8
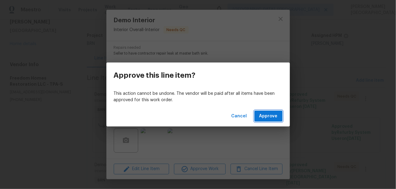
click at [271, 118] on span "Approve" at bounding box center [268, 117] width 18 height 8
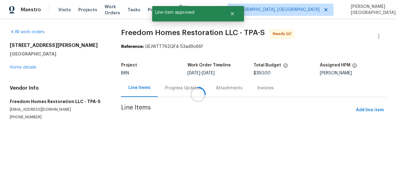
scroll to position [0, 0]
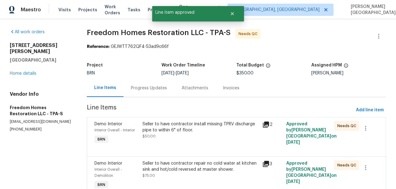
click at [208, 131] on div "Seller to have contractor install missing TPRV discharge pipe to within 6" of f…" at bounding box center [200, 127] width 116 height 12
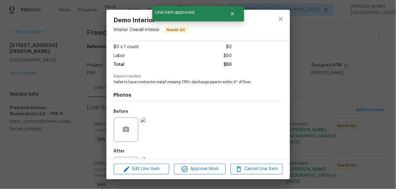
scroll to position [40, 0]
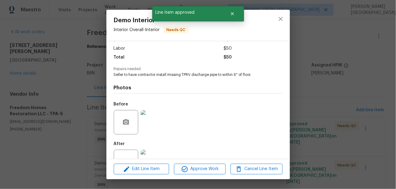
click at [149, 123] on img at bounding box center [153, 122] width 24 height 24
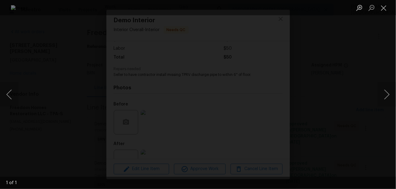
click at [320, 91] on div "Lightbox" at bounding box center [198, 94] width 396 height 189
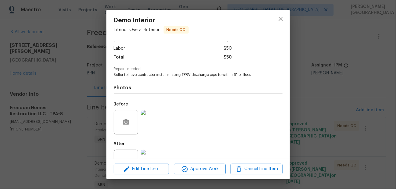
scroll to position [61, 0]
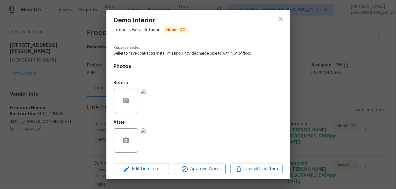
click at [156, 134] on img at bounding box center [153, 141] width 24 height 24
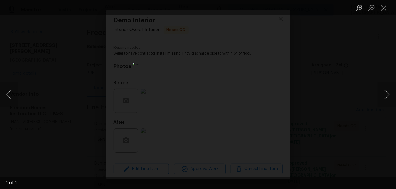
click at [335, 91] on div "Lightbox" at bounding box center [198, 94] width 396 height 189
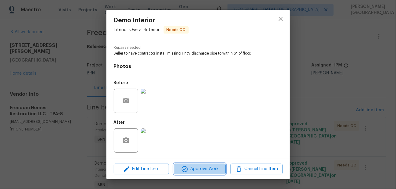
click at [203, 173] on button "Approve Work" at bounding box center [200, 169] width 52 height 11
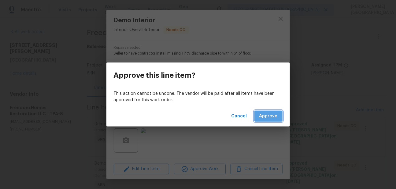
click at [267, 115] on span "Approve" at bounding box center [268, 117] width 18 height 8
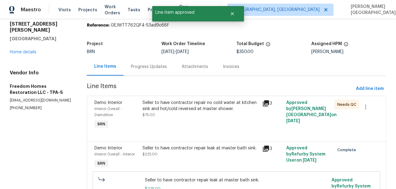
scroll to position [25, 0]
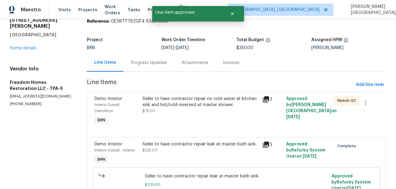
click at [217, 105] on div "Seller to have contractor repair no cold water at kitchen sink and hot/cold rev…" at bounding box center [200, 102] width 116 height 12
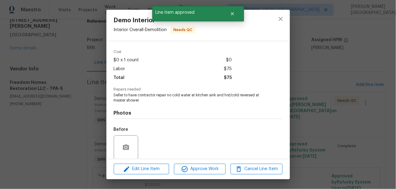
scroll to position [67, 0]
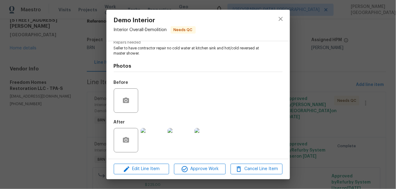
click at [152, 151] on img at bounding box center [153, 140] width 24 height 24
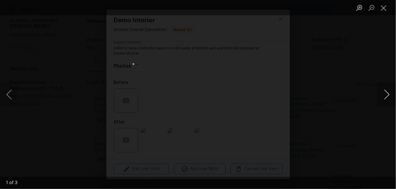
click at [385, 99] on button "Next image" at bounding box center [386, 94] width 18 height 24
click at [326, 90] on div "Lightbox" at bounding box center [198, 94] width 396 height 189
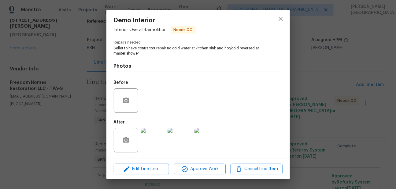
click at [199, 163] on div "Edit Line Item Approve Work Cancel Line Item" at bounding box center [197, 169] width 183 height 20
click at [199, 165] on button "Approve Work" at bounding box center [200, 169] width 52 height 11
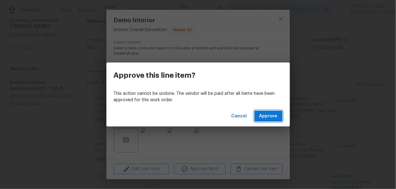
click at [269, 114] on span "Approve" at bounding box center [268, 117] width 18 height 8
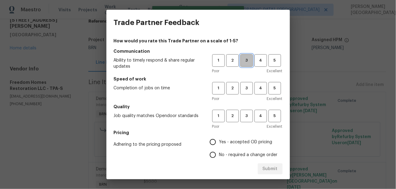
click at [245, 59] on span "3" at bounding box center [246, 60] width 11 height 7
click at [244, 93] on button "3" at bounding box center [246, 88] width 13 height 13
click at [244, 112] on button "3" at bounding box center [246, 116] width 13 height 13
click at [219, 154] on input "No - required a change order" at bounding box center [212, 155] width 13 height 13
radio input "true"
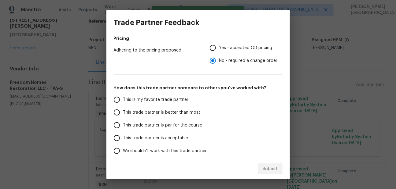
scroll to position [102, 0]
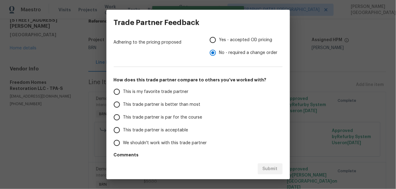
click at [173, 103] on span "This trade partner is better than most" at bounding box center [161, 105] width 77 height 6
click at [123, 103] on input "This trade partner is better than most" at bounding box center [116, 104] width 13 height 13
click at [271, 170] on span "Submit" at bounding box center [269, 170] width 15 height 8
radio input "true"
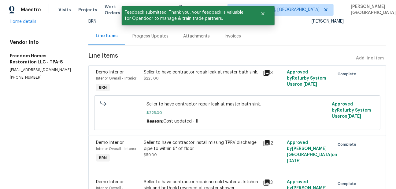
scroll to position [42, 0]
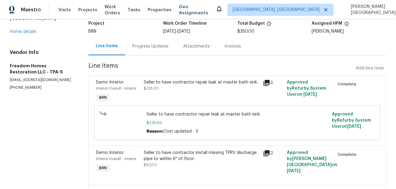
click at [231, 48] on div "Invoices" at bounding box center [232, 46] width 16 height 6
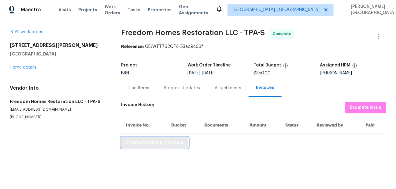
click at [141, 145] on span "Create Preliminary Invoice" at bounding box center [154, 143] width 57 height 8
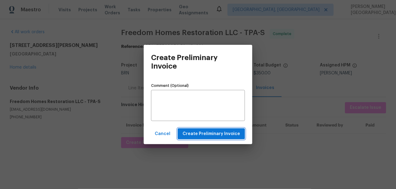
click at [194, 133] on span "Create Preliminary Invoice" at bounding box center [210, 134] width 57 height 8
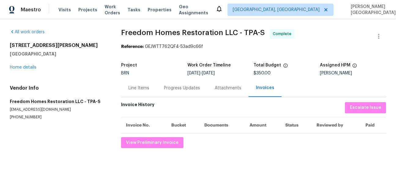
click at [16, 69] on div "1736 Taylor Lake Pl Largo, FL 33778 Home details" at bounding box center [58, 56] width 97 height 28
click at [20, 66] on link "Home details" at bounding box center [23, 67] width 27 height 4
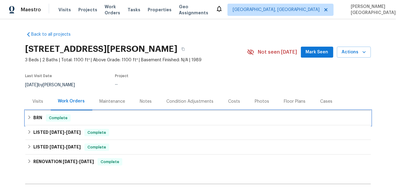
click at [38, 116] on h6 "BRN" at bounding box center [37, 118] width 9 height 7
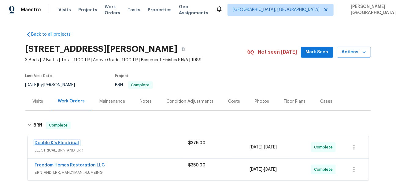
click at [64, 141] on link "Double K's Electrical" at bounding box center [57, 143] width 44 height 4
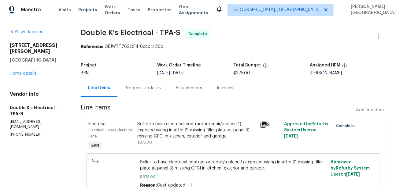
click at [219, 92] on div "Invoices" at bounding box center [224, 88] width 31 height 18
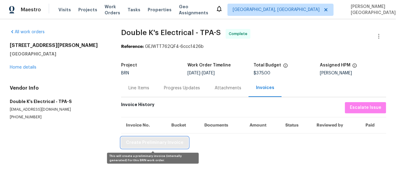
click at [171, 147] on button "Create Preliminary Invoice" at bounding box center [154, 142] width 67 height 11
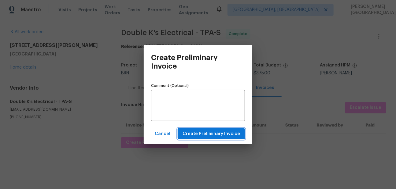
click at [227, 132] on span "Create Preliminary Invoice" at bounding box center [210, 134] width 57 height 8
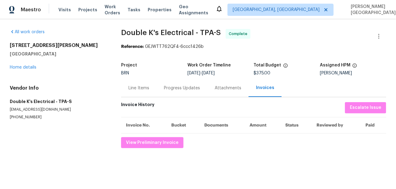
click at [126, 35] on span "Double K's Electrical - TPA-S" at bounding box center [171, 32] width 100 height 7
click at [154, 35] on span "Double K's Electrical - TPA-S" at bounding box center [171, 32] width 100 height 7
click at [140, 35] on span "Double K's Electrical - TPA-S" at bounding box center [171, 32] width 100 height 7
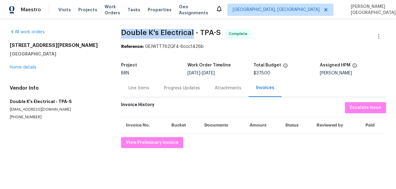
click at [185, 35] on span "Double K's Electrical - TPA-S" at bounding box center [171, 32] width 100 height 7
copy span "Double K's Electrical"
click at [141, 89] on div "Line Items" at bounding box center [138, 88] width 21 height 6
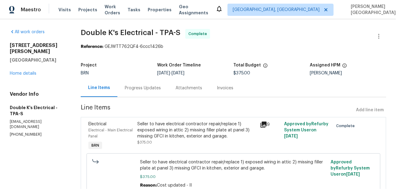
click at [187, 127] on div "Seller to have electrical contractor repair/replace 1) exposed wiring in attic …" at bounding box center [196, 130] width 119 height 18
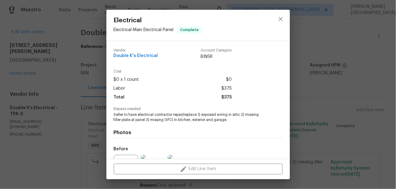
click at [162, 117] on span "Seller to have electrical contractor repair/replace 1) exposed wiring in attic …" at bounding box center [190, 117] width 152 height 10
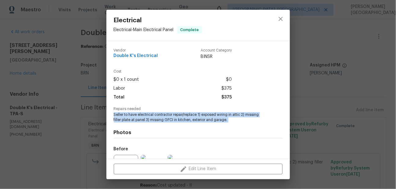
click at [162, 117] on span "Seller to have electrical contractor repair/replace 1) exposed wiring in attic …" at bounding box center [190, 117] width 152 height 10
copy span "Seller to have electrical contractor repair/replace 1) exposed wiring in attic …"
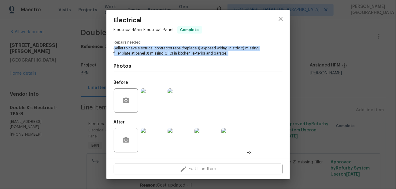
click at [158, 99] on img at bounding box center [153, 101] width 24 height 24
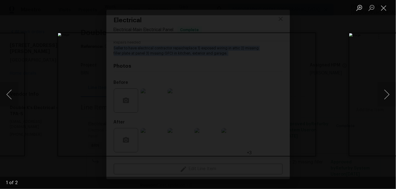
click at [355, 37] on div "Lightbox" at bounding box center [198, 94] width 396 height 189
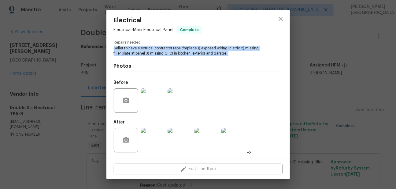
click at [173, 141] on img at bounding box center [179, 140] width 24 height 24
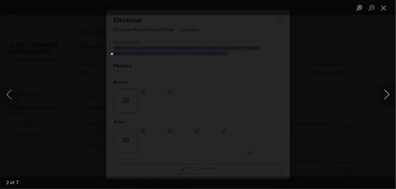
click at [384, 93] on button "Next image" at bounding box center [386, 94] width 18 height 24
click at [388, 96] on button "Next image" at bounding box center [386, 94] width 18 height 24
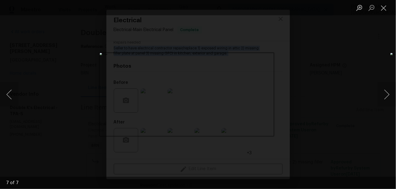
click at [310, 59] on div "Lightbox" at bounding box center [198, 94] width 396 height 189
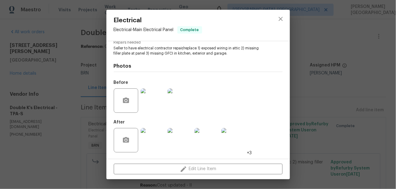
click at [340, 66] on div "Electrical Electrical - Main Electrical Panel Complete Vendor Double K's Electr…" at bounding box center [198, 94] width 396 height 189
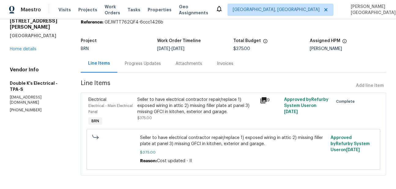
scroll to position [28, 0]
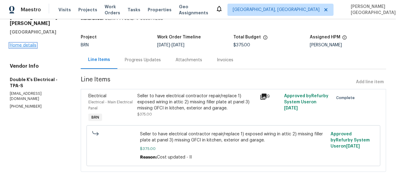
click at [26, 43] on link "Home details" at bounding box center [23, 45] width 27 height 4
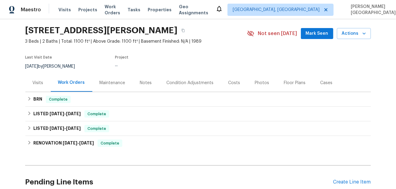
scroll to position [34, 0]
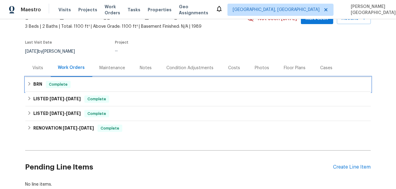
click at [46, 86] on div "Complete" at bounding box center [58, 84] width 25 height 7
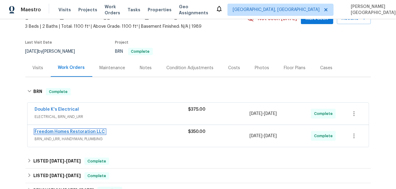
click at [75, 131] on link "Freedom Homes Restoration LLC" at bounding box center [70, 132] width 70 height 4
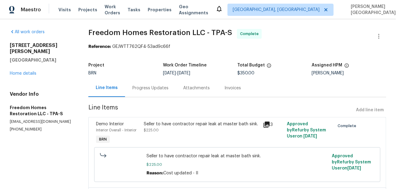
click at [100, 30] on span "Freedom Homes Restoration LLC - TPA-S" at bounding box center [160, 32] width 144 height 7
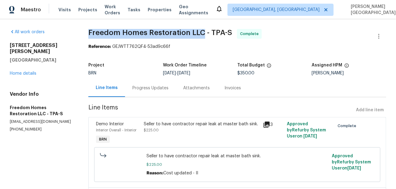
click at [199, 30] on span "Freedom Homes Restoration LLC - TPA-S" at bounding box center [160, 32] width 144 height 7
copy span "Freedom Homes Restoration LLC"
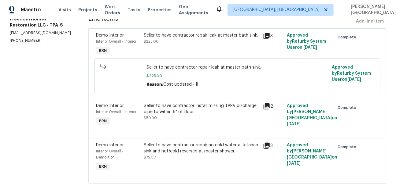
scroll to position [72, 0]
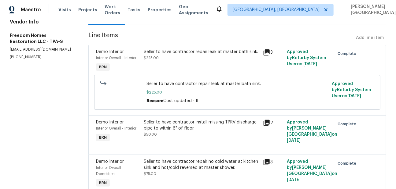
click at [166, 54] on div "Seller to have contractor repair leak at master bath sink." at bounding box center [201, 52] width 115 height 6
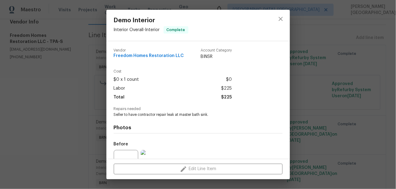
click at [140, 113] on span "Seller to have contractor repair leak at master bath sink." at bounding box center [190, 114] width 152 height 5
copy span "Seller to have contractor repair leak at master bath sink."
click at [335, 102] on div "Demo Interior Interior Overall - Interior Complete Vendor Freedom Homes Restora…" at bounding box center [198, 94] width 396 height 189
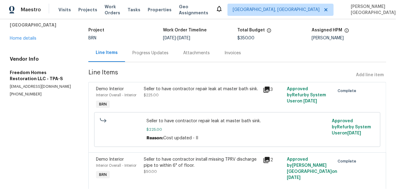
scroll to position [0, 0]
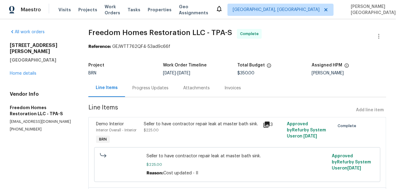
click at [152, 90] on div "Progress Updates" at bounding box center [150, 88] width 36 height 6
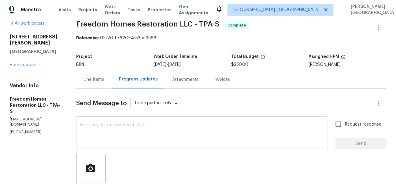
scroll to position [9, 0]
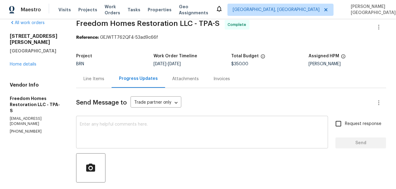
click at [126, 121] on div "x ​" at bounding box center [202, 133] width 252 height 31
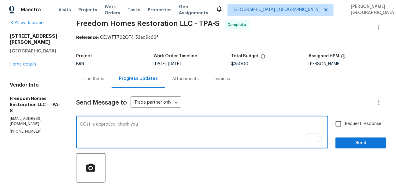
type textarea "COst is approved, thank you"
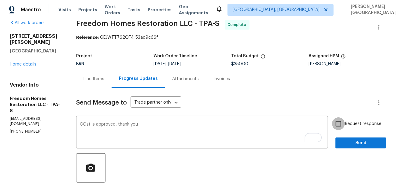
click at [342, 121] on input "Request response" at bounding box center [338, 124] width 13 height 13
checkbox input "true"
click at [345, 141] on span "Send" at bounding box center [360, 144] width 41 height 8
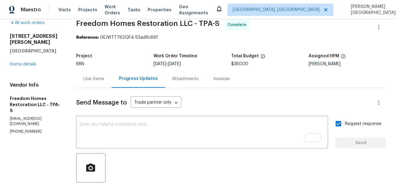
scroll to position [12, 0]
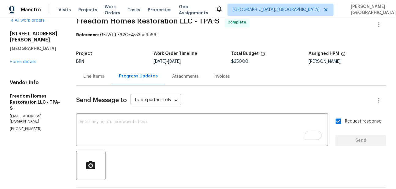
click at [89, 79] on div "Line Items" at bounding box center [93, 77] width 21 height 6
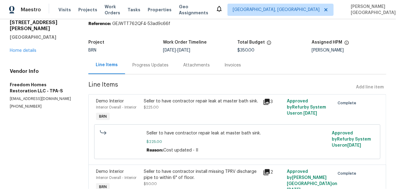
scroll to position [45, 0]
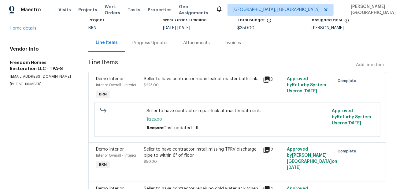
click at [174, 88] on div "Seller to have contractor repair leak at master bath sink. $225.00" at bounding box center [201, 88] width 119 height 28
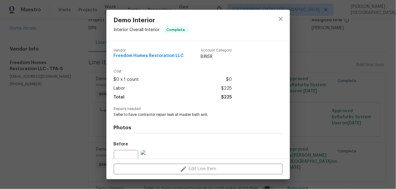
scroll to position [61, 0]
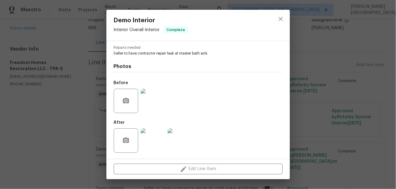
click at [152, 103] on img at bounding box center [153, 101] width 24 height 24
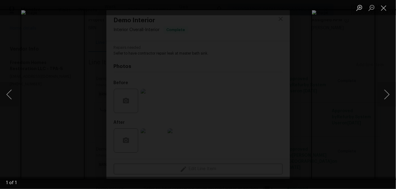
click at [340, 68] on div "Lightbox" at bounding box center [198, 94] width 396 height 189
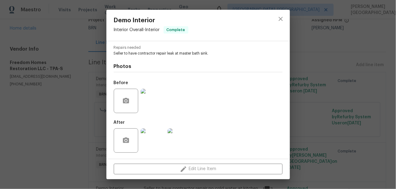
click at [156, 140] on img at bounding box center [153, 141] width 24 height 24
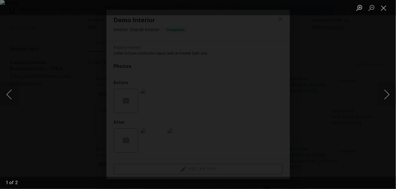
click at [344, 47] on div "Lightbox" at bounding box center [198, 94] width 396 height 189
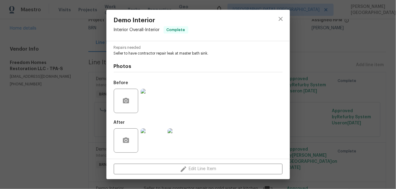
click at [358, 109] on div "Demo Interior Interior Overall - Interior Complete Vendor Freedom Homes Restora…" at bounding box center [198, 94] width 396 height 189
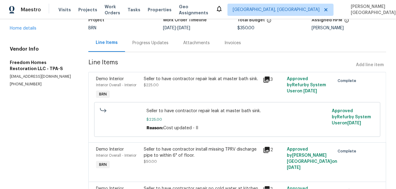
scroll to position [73, 0]
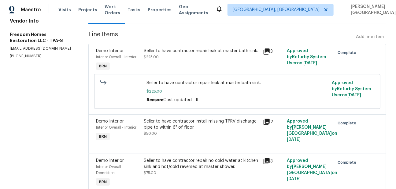
click at [188, 125] on div "Seller to have contractor install missing TPRV discharge pipe to within 6" of f…" at bounding box center [201, 125] width 115 height 12
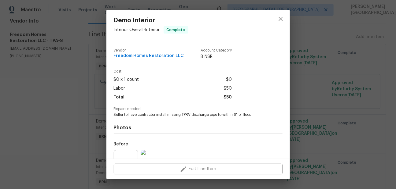
click at [148, 115] on span "Seller to have contractor install missing TPRV discharge pipe to within 6" of f…" at bounding box center [190, 114] width 152 height 5
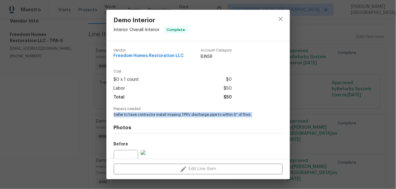
click at [148, 115] on span "Seller to have contractor install missing TPRV discharge pipe to within 6" of f…" at bounding box center [190, 114] width 152 height 5
copy span "Seller to have contractor install missing TPRV discharge pipe to within 6" of f…"
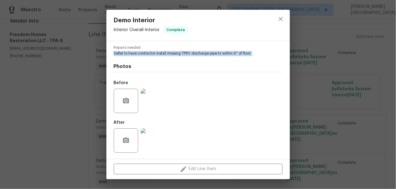
click at [155, 99] on img at bounding box center [153, 101] width 24 height 24
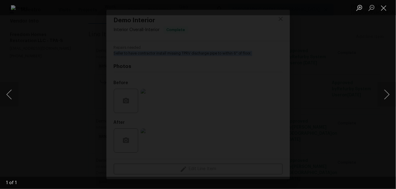
click at [329, 77] on div "Lightbox" at bounding box center [198, 94] width 396 height 189
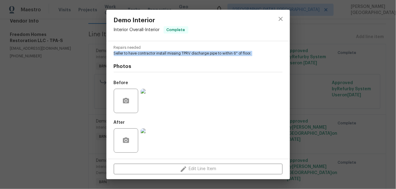
click at [151, 138] on img at bounding box center [153, 141] width 24 height 24
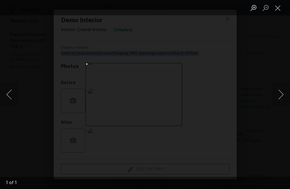
click at [259, 59] on div "Lightbox" at bounding box center [145, 94] width 290 height 189
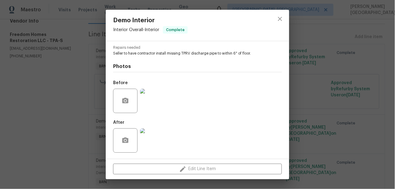
click at [329, 69] on div "Demo Interior Interior Overall - Interior Complete Vendor Freedom Homes Restora…" at bounding box center [197, 94] width 395 height 189
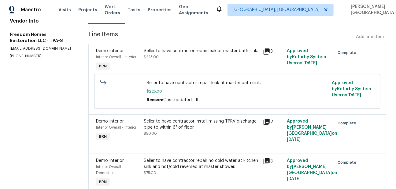
scroll to position [101, 0]
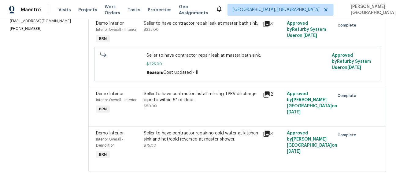
click at [163, 135] on div "Seller to have contractor repair no cold water at kitchen sink and hot/cold rev…" at bounding box center [201, 136] width 115 height 12
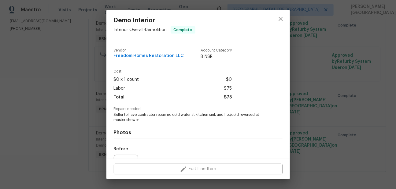
click at [170, 113] on span "Seller to have contractor repair no cold water at kitchen sink and hot/cold rev…" at bounding box center [190, 117] width 152 height 10
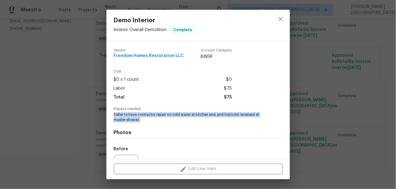
click at [170, 113] on span "Seller to have contractor repair no cold water at kitchen sink and hot/cold rev…" at bounding box center [190, 117] width 152 height 10
copy span "Seller to have contractor repair no cold water at kitchen sink and hot/cold rev…"
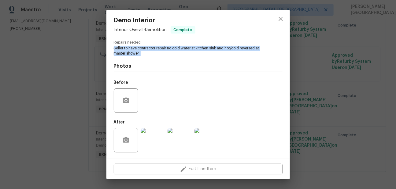
click at [169, 137] on img at bounding box center [179, 140] width 24 height 24
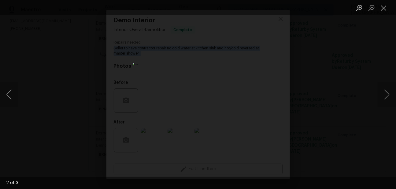
click at [332, 79] on div "Lightbox" at bounding box center [198, 94] width 396 height 189
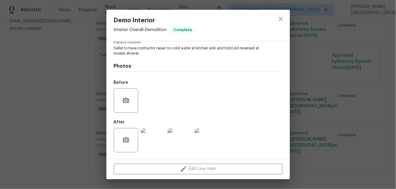
click at [316, 36] on div "Demo Interior Interior Overall - Demolition Complete Vendor Freedom Homes Resto…" at bounding box center [198, 94] width 396 height 189
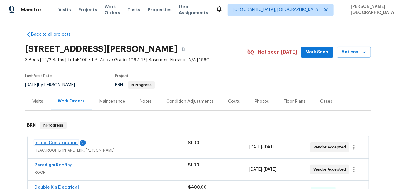
click at [72, 142] on link "InLine Construction" at bounding box center [56, 143] width 43 height 4
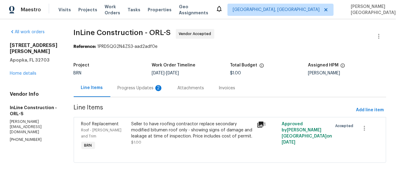
click at [154, 87] on div "Progress Updates 2" at bounding box center [140, 88] width 45 height 6
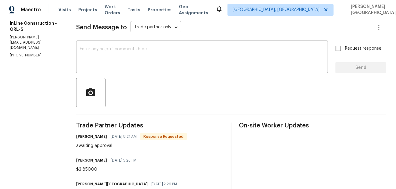
scroll to position [82, 0]
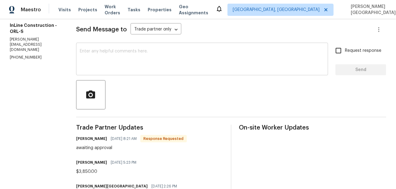
click at [101, 63] on textarea at bounding box center [202, 59] width 244 height 21
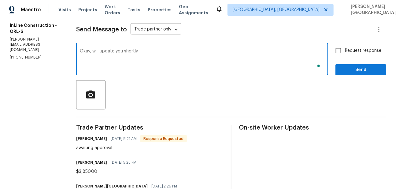
type textarea "Okay, will update you shortly."
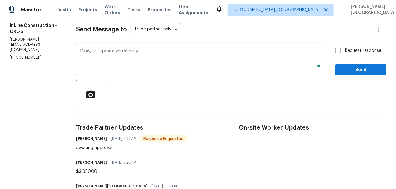
click at [356, 51] on span "Request response" at bounding box center [363, 51] width 36 height 6
click at [345, 51] on input "Request response" at bounding box center [338, 50] width 13 height 13
checkbox input "true"
click at [365, 74] on span "Send" at bounding box center [360, 70] width 41 height 8
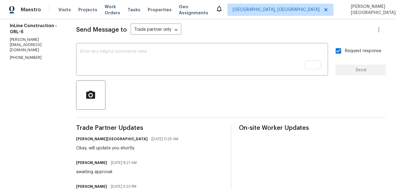
scroll to position [0, 0]
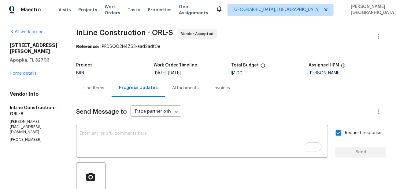
click at [92, 89] on div "Line Items" at bounding box center [93, 88] width 21 height 6
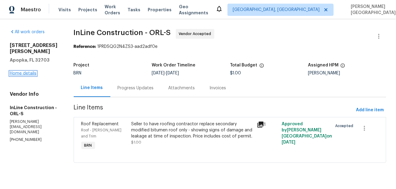
click at [27, 71] on link "Home details" at bounding box center [23, 73] width 27 height 4
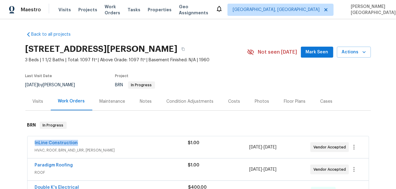
drag, startPoint x: 80, startPoint y: 146, endPoint x: 9, endPoint y: 145, distance: 71.2
click at [9, 145] on div "Back to all projects 1207 Helen St, Apopka, FL 32703 3 Beds | 1 1/2 Baths | Tot…" at bounding box center [198, 104] width 396 height 170
copy link "InLine Construction"
drag, startPoint x: 80, startPoint y: 166, endPoint x: 6, endPoint y: 166, distance: 73.9
click at [6, 166] on div "Back to all projects 1207 Helen St, Apopka, FL 32703 3 Beds | 1 1/2 Baths | Tot…" at bounding box center [198, 104] width 396 height 170
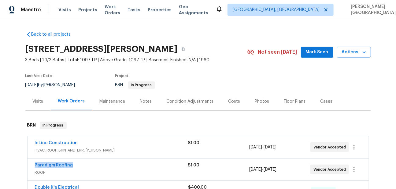
copy link "Paradigm Roofing"
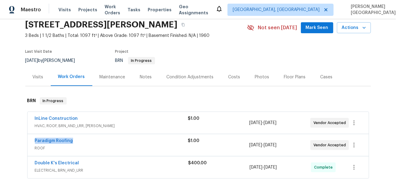
scroll to position [27, 0]
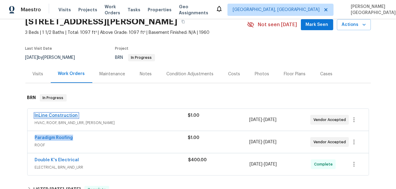
click at [61, 115] on link "InLine Construction" at bounding box center [56, 116] width 43 height 4
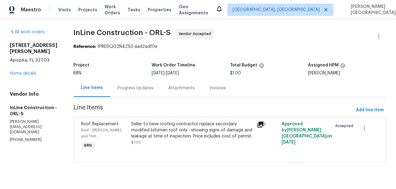
click at [142, 92] on div "Progress Updates" at bounding box center [135, 88] width 51 height 18
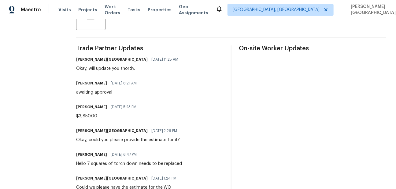
scroll to position [171, 0]
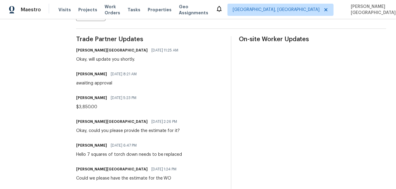
click at [120, 154] on div "Hello 7 squares of torch down needs to be replaced" at bounding box center [129, 155] width 106 height 6
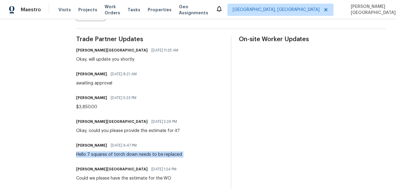
click at [120, 154] on div "Hello 7 squares of torch down needs to be replaced" at bounding box center [129, 155] width 106 height 6
copy div "Hello 7 squares of torch down needs to be replaced"
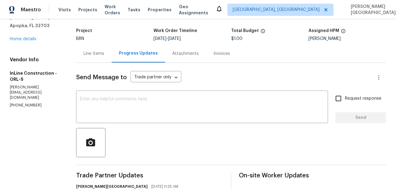
scroll to position [0, 0]
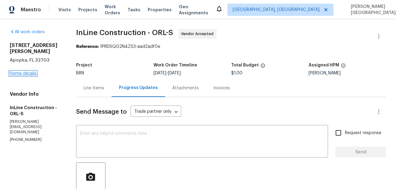
click at [29, 71] on link "Home details" at bounding box center [23, 73] width 27 height 4
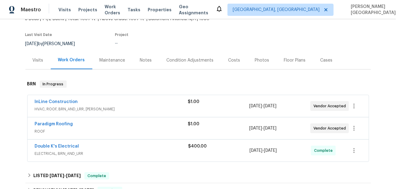
scroll to position [47, 0]
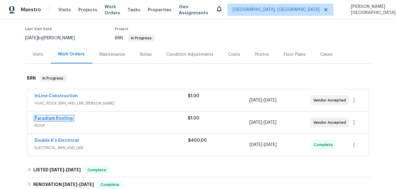
click at [64, 119] on link "Paradigm Roofing" at bounding box center [54, 118] width 38 height 4
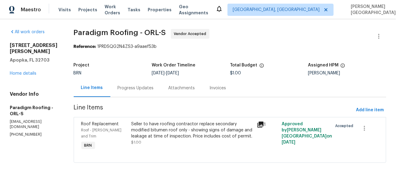
click at [149, 89] on div "Progress Updates" at bounding box center [136, 88] width 36 height 6
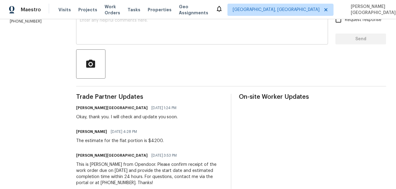
scroll to position [127, 0]
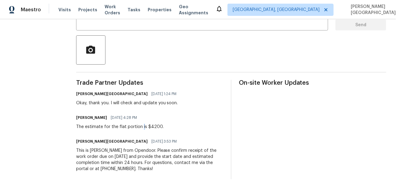
click at [143, 128] on div "The estimate for the flat portion is $4200." at bounding box center [119, 127] width 87 height 6
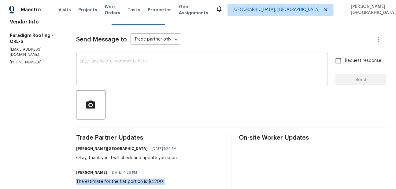
scroll to position [0, 0]
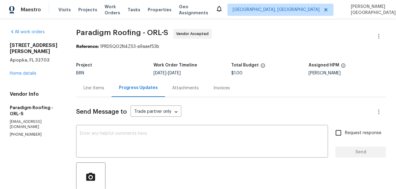
click at [90, 91] on div "Line Items" at bounding box center [93, 88] width 21 height 6
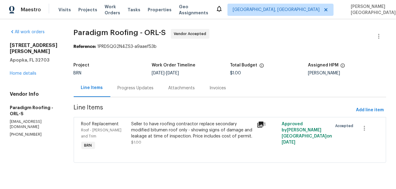
click at [148, 133] on div "Seller to have roofing contractor replace secondary modified bitumen roof only …" at bounding box center [192, 130] width 122 height 18
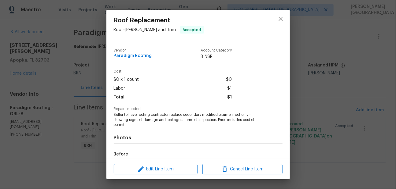
click at [146, 119] on span "Seller to have roofing contractor replace secondary modified bitumen roof only …" at bounding box center [190, 119] width 152 height 15
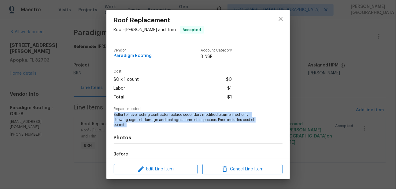
click at [146, 119] on span "Seller to have roofing contractor replace secondary modified bitumen roof only …" at bounding box center [190, 119] width 152 height 15
copy span "Seller to have roofing contractor replace secondary modified bitumen roof only …"
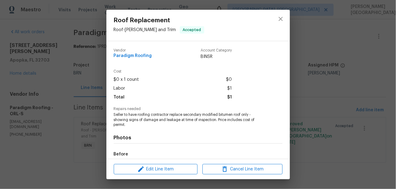
click at [302, 23] on div "Roof Replacement Roof - Eaves and Trim Accepted Vendor Paradigm Roofing Account…" at bounding box center [198, 94] width 396 height 189
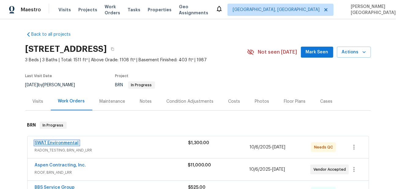
click at [60, 143] on link "SWAT Environmental" at bounding box center [57, 143] width 44 height 4
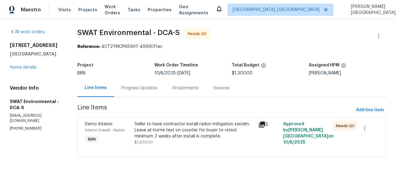
click at [152, 86] on div "Progress Updates" at bounding box center [139, 88] width 36 height 6
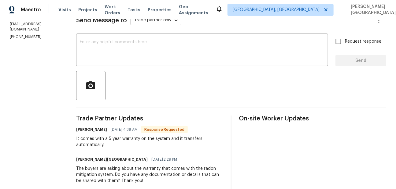
scroll to position [95, 0]
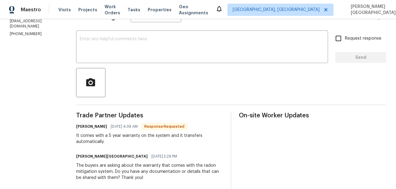
click at [89, 139] on div "It comes with a 5 year warranty on the system and it transfers automatically." at bounding box center [149, 139] width 147 height 12
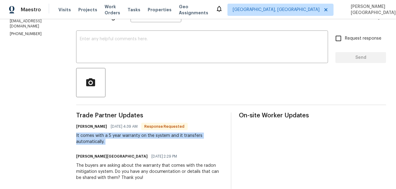
click at [89, 139] on div "It comes with a 5 year warranty on the system and it transfers automatically." at bounding box center [149, 139] width 147 height 12
copy div "It comes with a 5 year warranty on the system and it transfers automatically."
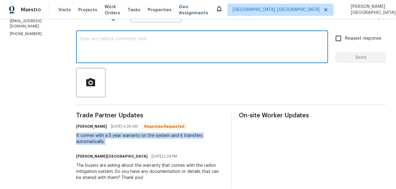
click at [103, 42] on textarea at bounding box center [202, 47] width 244 height 21
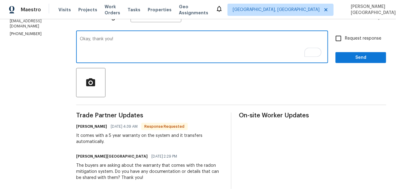
type textarea "Okay, thank you!"
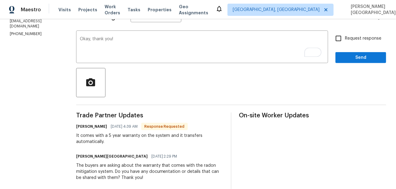
click at [345, 42] on label "Request response" at bounding box center [356, 38] width 49 height 13
click at [345, 42] on input "Request response" at bounding box center [338, 38] width 13 height 13
checkbox input "true"
click at [347, 54] on span "Send" at bounding box center [360, 58] width 41 height 8
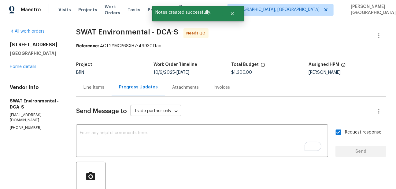
scroll to position [0, 0]
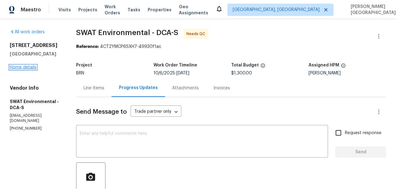
click at [32, 70] on link "Home details" at bounding box center [23, 67] width 27 height 4
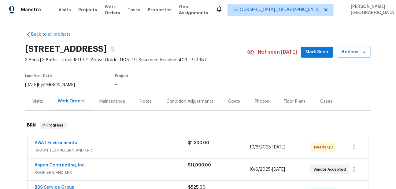
scroll to position [101, 0]
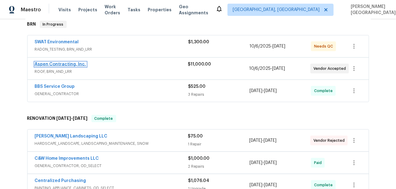
click at [77, 64] on link "Aspen Contracting, Inc." at bounding box center [60, 64] width 51 height 4
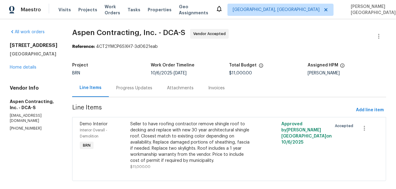
click at [145, 86] on div "Progress Updates" at bounding box center [134, 88] width 36 height 6
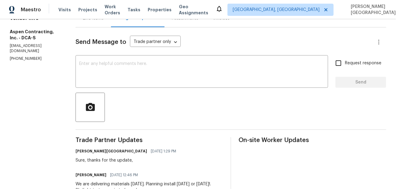
scroll to position [64, 0]
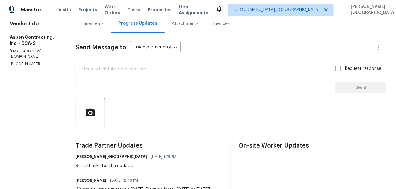
click at [104, 75] on textarea at bounding box center [201, 77] width 245 height 21
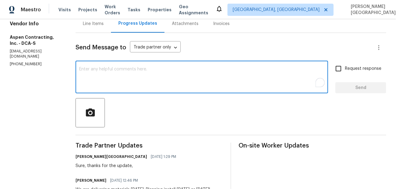
type textarea "H"
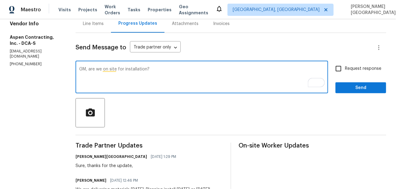
type textarea "GM, are we on site for installation?"
drag, startPoint x: 341, startPoint y: 70, endPoint x: 341, endPoint y: 73, distance: 3.7
click at [341, 70] on input "Request response" at bounding box center [338, 68] width 13 height 13
checkbox input "true"
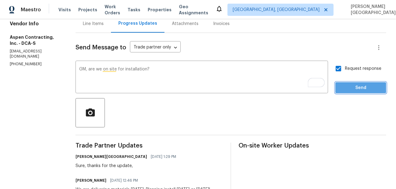
click at [347, 86] on span "Send" at bounding box center [360, 88] width 41 height 8
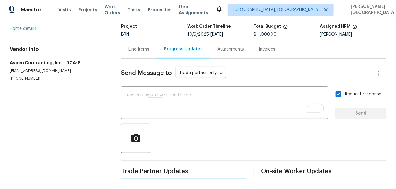
scroll to position [0, 0]
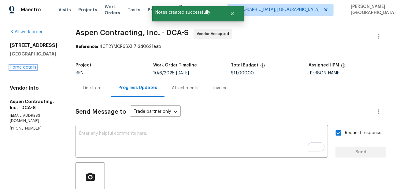
click at [21, 70] on link "Home details" at bounding box center [23, 67] width 27 height 4
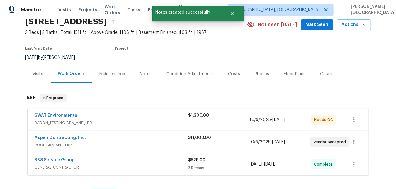
scroll to position [54, 0]
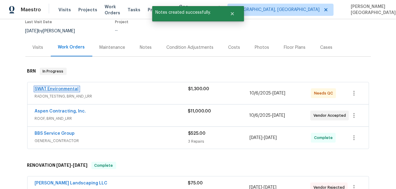
click at [68, 89] on link "SWAT Environmental" at bounding box center [57, 89] width 44 height 4
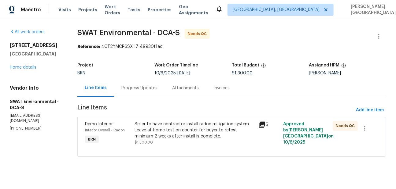
click at [134, 89] on div "Progress Updates" at bounding box center [139, 88] width 36 height 6
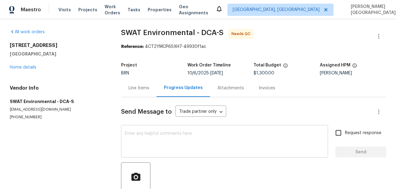
click at [146, 134] on textarea at bounding box center [224, 142] width 199 height 21
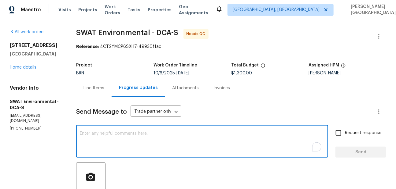
paste textarea "I see that the Radon system comes with a 5-year warranty. Can you confirm if th…"
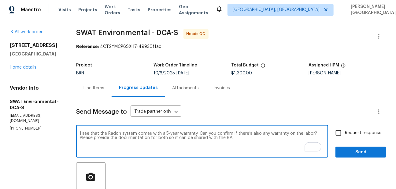
drag, startPoint x: 170, startPoint y: 139, endPoint x: 252, endPoint y: 139, distance: 82.2
click at [253, 139] on textarea "I see that the Radon system comes with a 5-year warranty. Can you confirm if th…" at bounding box center [202, 142] width 244 height 21
click at [252, 139] on textarea "I see that the Radon system comes with a 5-year warranty. Can you confirm if th…" at bounding box center [202, 142] width 244 height 21
type textarea "I see that the Radon system comes with a 5-year warranty. Can you confirm if th…"
click at [355, 129] on label "Request response" at bounding box center [356, 133] width 49 height 13
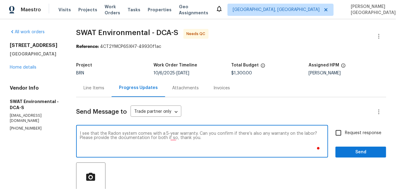
click at [345, 129] on input "Request response" at bounding box center [338, 133] width 13 height 13
checkbox input "true"
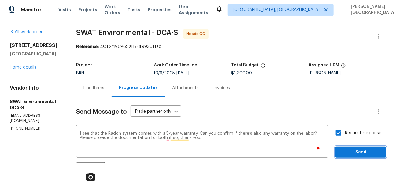
click at [356, 153] on span "Send" at bounding box center [360, 153] width 41 height 8
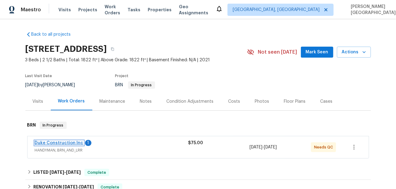
click at [53, 142] on link "Duke Construction Inc" at bounding box center [59, 143] width 49 height 4
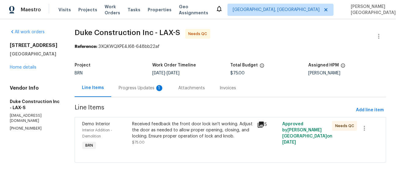
click at [143, 88] on div "Progress Updates 1" at bounding box center [141, 88] width 45 height 6
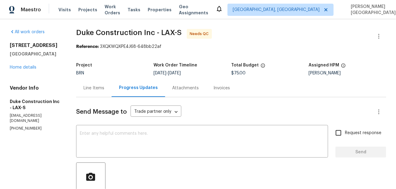
click at [103, 88] on div "Line Items" at bounding box center [93, 88] width 21 height 6
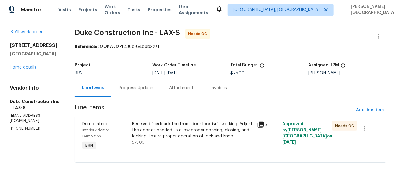
click at [195, 126] on div "Received feedback the front door lock isn't working. Adjust the door as needed …" at bounding box center [192, 130] width 121 height 18
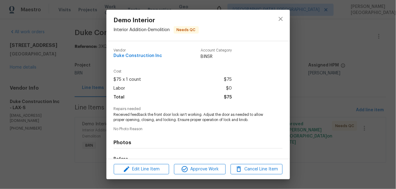
scroll to position [77, 0]
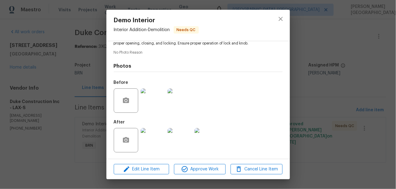
click at [147, 99] on img at bounding box center [153, 101] width 24 height 24
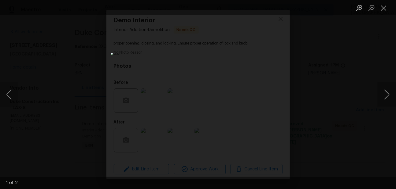
click at [380, 90] on button "Next image" at bounding box center [386, 94] width 18 height 24
click at [368, 85] on div "Lightbox" at bounding box center [198, 94] width 396 height 189
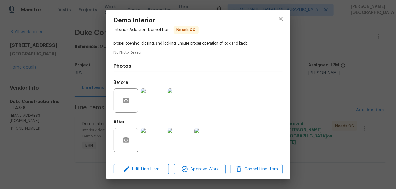
click at [147, 142] on img at bounding box center [153, 140] width 24 height 24
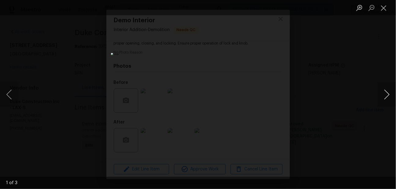
click at [380, 94] on button "Next image" at bounding box center [386, 94] width 18 height 24
click at [380, 95] on button "Next image" at bounding box center [386, 94] width 18 height 24
click at [311, 97] on div "Lightbox" at bounding box center [198, 94] width 396 height 189
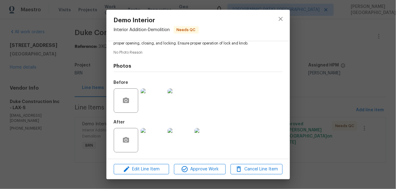
click at [24, 106] on div "Demo Interior Interior Addition - Demolition Needs QC Vendor Duke Construction …" at bounding box center [198, 94] width 396 height 189
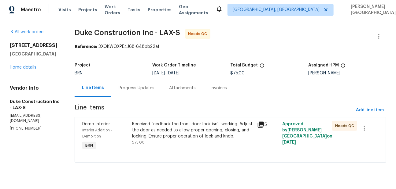
click at [23, 126] on p "[PHONE_NUMBER]" at bounding box center [35, 128] width 50 height 5
copy p "[PHONE_NUMBER]"
click at [143, 90] on div "Progress Updates" at bounding box center [137, 88] width 36 height 6
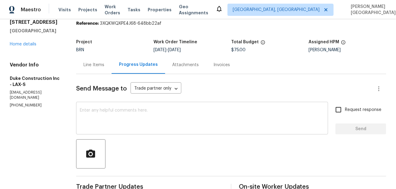
scroll to position [14, 0]
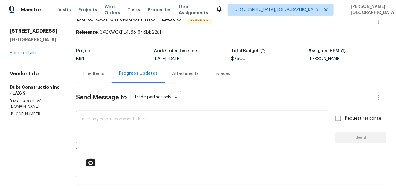
click at [122, 120] on textarea at bounding box center [202, 127] width 244 height 21
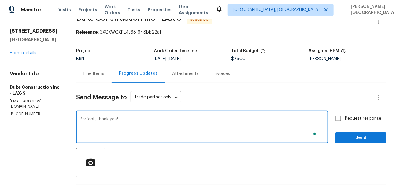
type textarea "Perfect, thank you!"
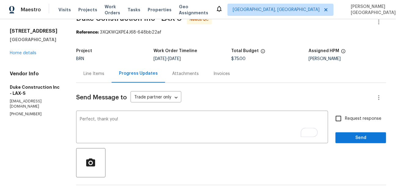
click at [349, 120] on span "Request response" at bounding box center [363, 119] width 36 height 6
click at [345, 120] on input "Request response" at bounding box center [338, 118] width 13 height 13
checkbox input "true"
click at [349, 131] on div "Request response Send" at bounding box center [360, 127] width 51 height 31
click at [349, 133] on button "Send" at bounding box center [360, 138] width 51 height 11
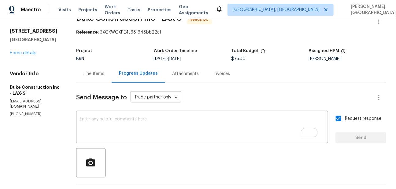
scroll to position [0, 0]
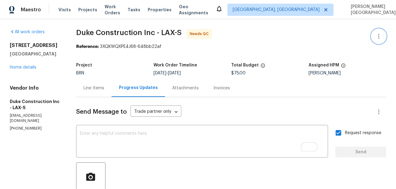
click at [379, 35] on icon "button" at bounding box center [378, 36] width 7 height 7
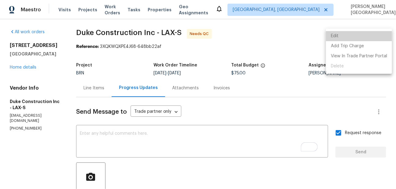
click at [365, 37] on li "Edit" at bounding box center [359, 36] width 66 height 10
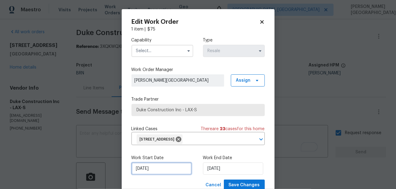
click at [155, 171] on input "10/13/2025" at bounding box center [161, 169] width 60 height 12
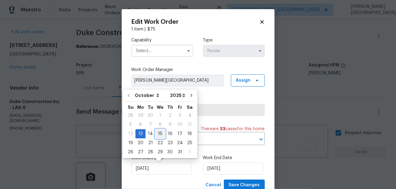
click at [161, 134] on div "15" at bounding box center [160, 134] width 10 height 9
type input "10/15/2025"
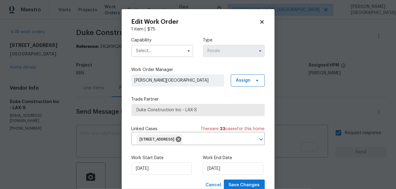
click at [159, 46] on input "text" at bounding box center [162, 51] width 62 height 12
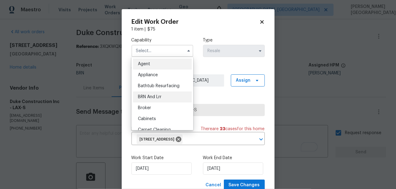
click at [160, 98] on span "BRN And Lrr" at bounding box center [150, 97] width 24 height 4
type input "BRN And Lrr"
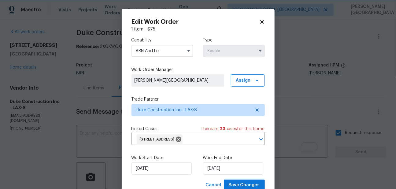
scroll to position [21, 0]
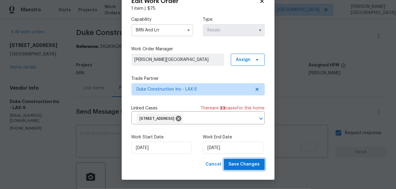
click at [249, 162] on span "Save Changes" at bounding box center [243, 165] width 31 height 8
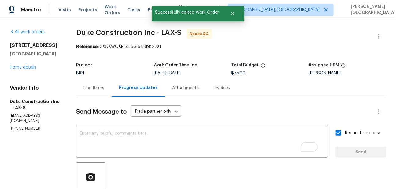
scroll to position [0, 0]
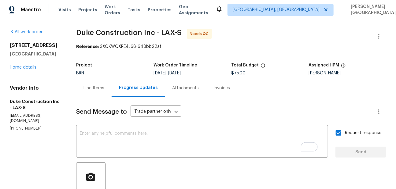
click at [96, 88] on div "Line Items" at bounding box center [93, 88] width 21 height 6
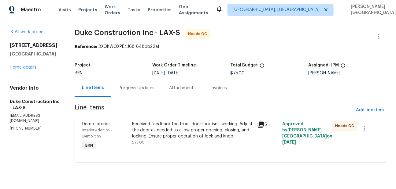
click at [184, 137] on div "Received feedback the front door lock isn't working. Adjust the door as needed …" at bounding box center [192, 130] width 121 height 18
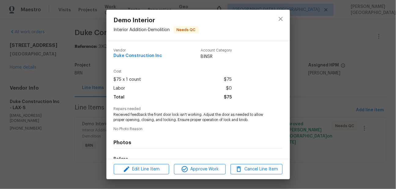
scroll to position [77, 0]
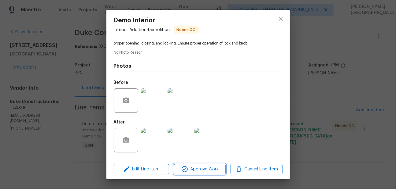
click at [195, 168] on span "Approve Work" at bounding box center [200, 170] width 48 height 8
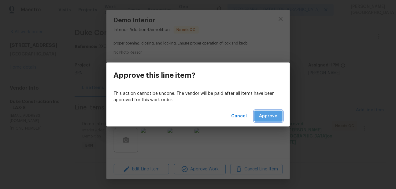
click at [272, 118] on span "Approve" at bounding box center [268, 117] width 18 height 8
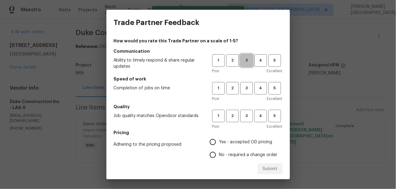
click at [247, 57] on span "3" at bounding box center [246, 60] width 11 height 7
click at [247, 88] on span "3" at bounding box center [246, 88] width 11 height 7
click at [247, 116] on span "3" at bounding box center [246, 116] width 11 height 7
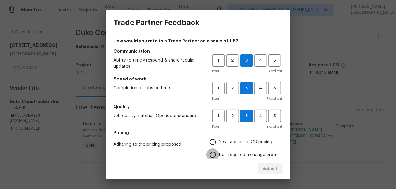
click at [214, 154] on input "No - required a change order" at bounding box center [212, 155] width 13 height 13
radio input "true"
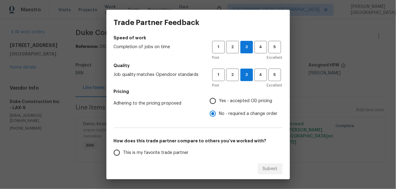
scroll to position [61, 0]
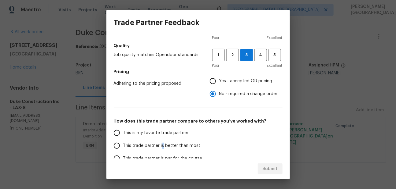
click at [162, 144] on span "This trade partner is better than most" at bounding box center [161, 146] width 77 height 6
click at [118, 144] on input "This trade partner is better than most" at bounding box center [116, 146] width 13 height 13
click at [269, 166] on span "Submit" at bounding box center [269, 170] width 15 height 8
radio input "true"
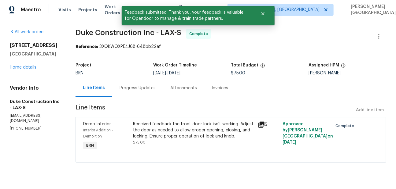
click at [135, 91] on div "Progress Updates" at bounding box center [137, 88] width 51 height 18
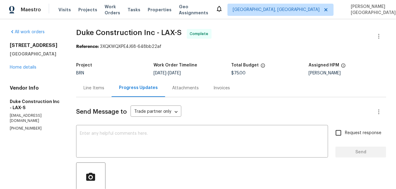
click at [103, 91] on div "Line Items" at bounding box center [93, 88] width 21 height 6
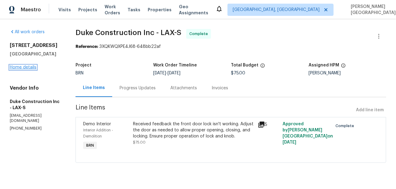
click at [22, 69] on link "Home details" at bounding box center [23, 67] width 27 height 4
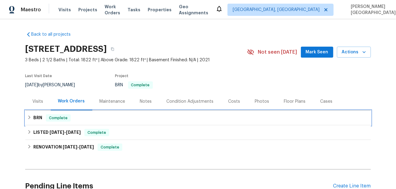
click at [44, 118] on div "BRN Complete" at bounding box center [198, 118] width 342 height 7
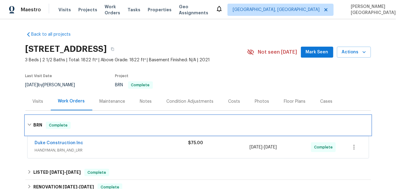
scroll to position [31, 0]
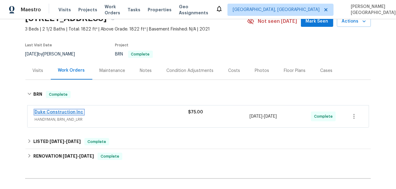
click at [71, 114] on link "Duke Construction Inc" at bounding box center [59, 112] width 49 height 4
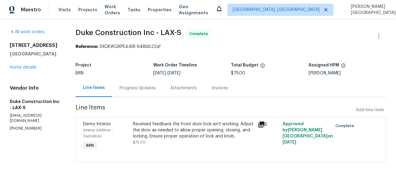
click at [169, 130] on div "Received feedback the front door lock isn't working. Adjust the door as needed …" at bounding box center [193, 130] width 121 height 18
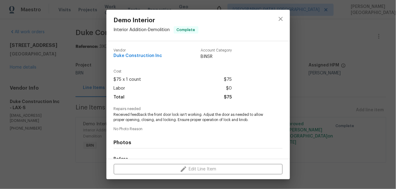
click at [150, 116] on span "Received feedback the front door lock isn't working. Adjust the door as needed …" at bounding box center [190, 117] width 152 height 10
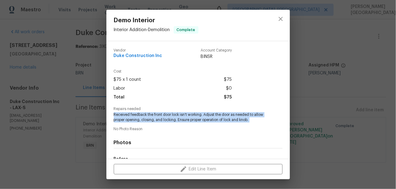
click at [150, 116] on span "Received feedback the front door lock isn't working. Adjust the door as needed …" at bounding box center [190, 117] width 152 height 10
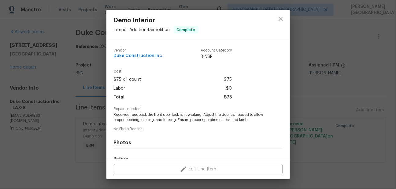
click at [315, 42] on div "Demo Interior Interior Addition - Demolition Complete Vendor Duke Construction …" at bounding box center [198, 94] width 396 height 189
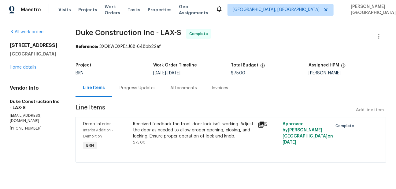
click at [232, 89] on div "Invoices" at bounding box center [219, 88] width 31 height 18
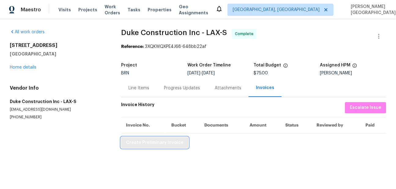
click at [138, 143] on span "Create Preliminary Invoice" at bounding box center [154, 143] width 57 height 8
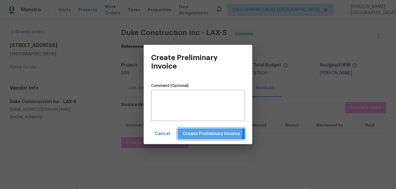
click at [211, 131] on span "Create Preliminary Invoice" at bounding box center [210, 134] width 57 height 8
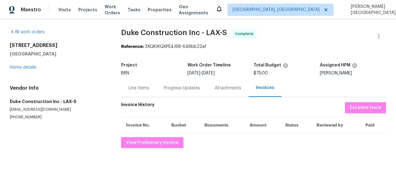
click at [130, 32] on span "Duke Construction Inc - LAX-S" at bounding box center [174, 32] width 106 height 7
click at [174, 29] on span "Duke Construction Inc - LAX-S" at bounding box center [174, 32] width 106 height 7
drag, startPoint x: 142, startPoint y: 87, endPoint x: 281, endPoint y: 1, distance: 164.0
click at [142, 87] on div "Line Items" at bounding box center [138, 88] width 21 height 6
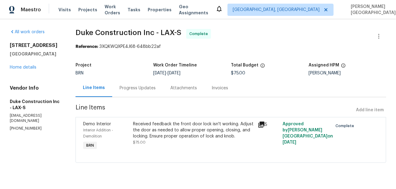
click at [155, 129] on div "Received feedback the front door lock isn't working. Adjust the door as needed …" at bounding box center [193, 130] width 121 height 18
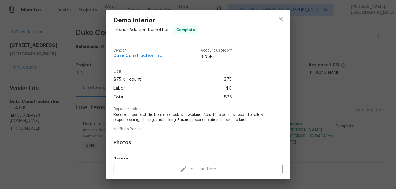
click at [148, 121] on span "Received feedback the front door lock isn't working. Adjust the door as needed …" at bounding box center [190, 117] width 152 height 10
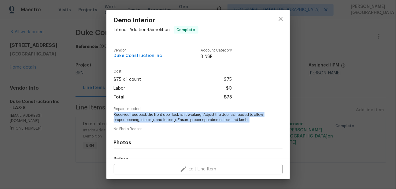
click at [148, 121] on span "Received feedback the front door lock isn't working. Adjust the door as needed …" at bounding box center [190, 117] width 152 height 10
copy span "Received feedback the front door lock isn't working. Adjust the door as needed …"
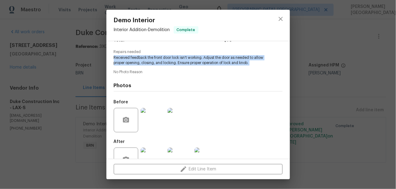
click at [152, 119] on img at bounding box center [153, 120] width 24 height 24
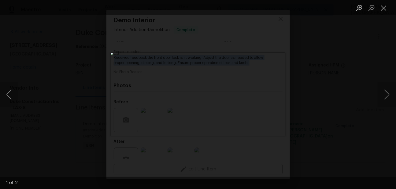
click at [326, 71] on div "Lightbox" at bounding box center [198, 94] width 396 height 189
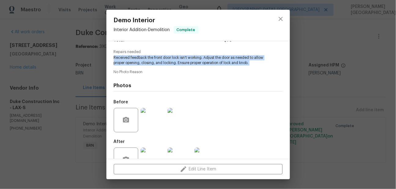
click at [179, 155] on img at bounding box center [179, 160] width 24 height 24
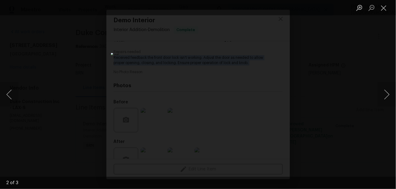
click at [364, 73] on div "Lightbox" at bounding box center [198, 94] width 396 height 189
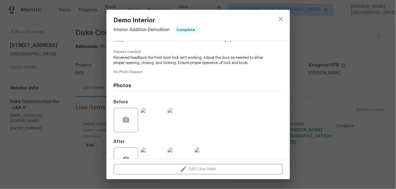
click at [90, 83] on div "Demo Interior Interior Addition - Demolition Complete Vendor Duke Construction …" at bounding box center [198, 94] width 396 height 189
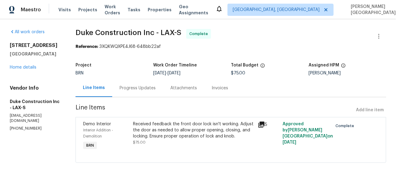
click at [127, 91] on div "Progress Updates" at bounding box center [137, 88] width 36 height 6
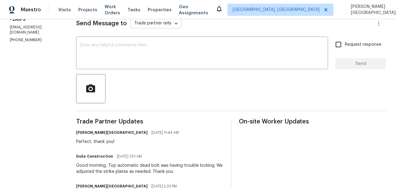
scroll to position [109, 0]
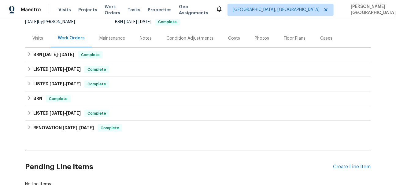
scroll to position [68, 0]
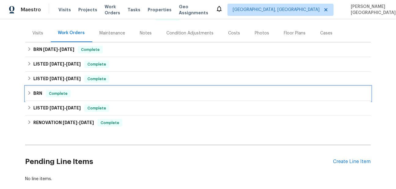
click at [41, 93] on h6 "BRN" at bounding box center [37, 93] width 9 height 7
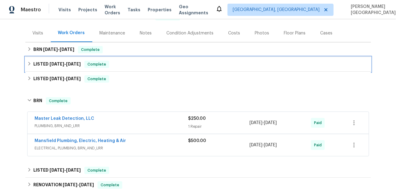
click at [64, 67] on h6 "LISTED [DATE] - [DATE]" at bounding box center [56, 64] width 47 height 7
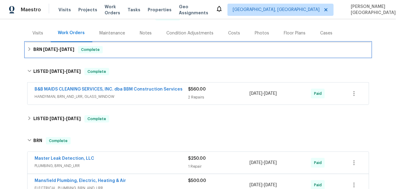
click at [49, 46] on h6 "BRN [DATE] - [DATE]" at bounding box center [53, 49] width 41 height 7
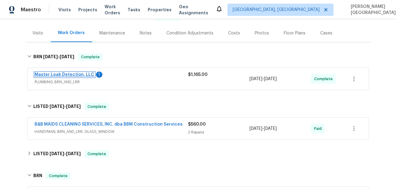
click at [74, 74] on link "Master Leak Detection, LLC" at bounding box center [65, 75] width 60 height 4
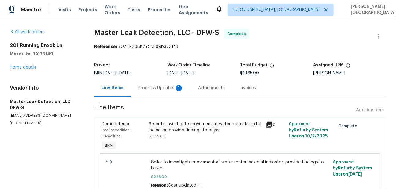
click at [161, 88] on div "Progress Updates 1" at bounding box center [160, 88] width 45 height 6
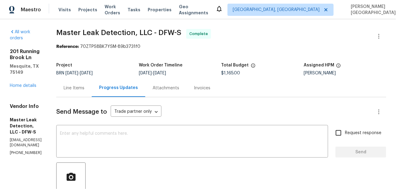
click at [81, 90] on div "Line Items" at bounding box center [73, 88] width 35 height 18
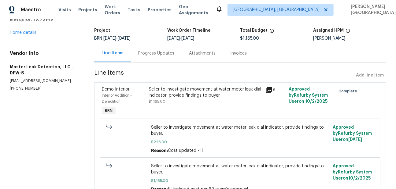
scroll to position [22, 0]
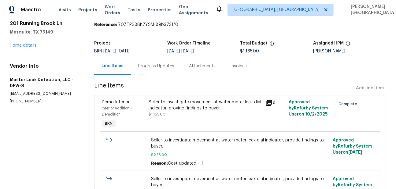
click at [155, 69] on div "Progress Updates" at bounding box center [156, 66] width 51 height 18
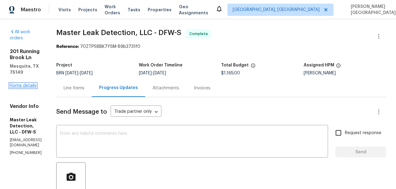
click at [25, 84] on link "Home details" at bounding box center [23, 86] width 27 height 4
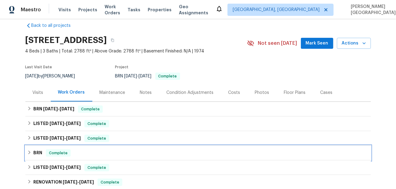
click at [38, 157] on div "BRN Complete" at bounding box center [197, 153] width 345 height 15
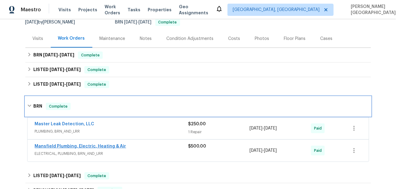
scroll to position [25, 0]
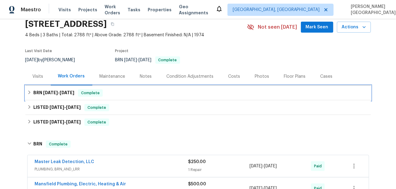
click at [57, 96] on h6 "BRN [DATE] - [DATE]" at bounding box center [53, 93] width 41 height 7
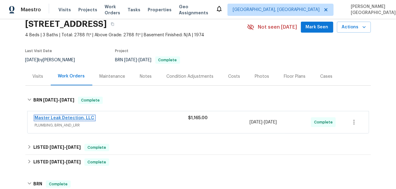
click at [82, 117] on link "Master Leak Detection, LLC" at bounding box center [65, 118] width 60 height 4
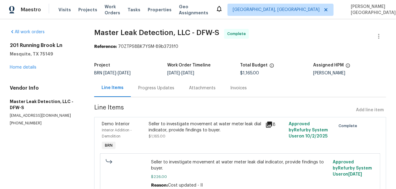
click at [156, 89] on div "Progress Updates" at bounding box center [156, 88] width 36 height 6
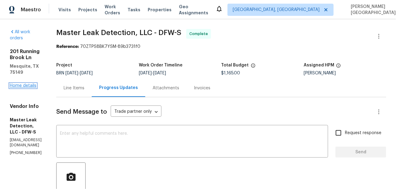
click at [32, 84] on link "Home details" at bounding box center [23, 86] width 27 height 4
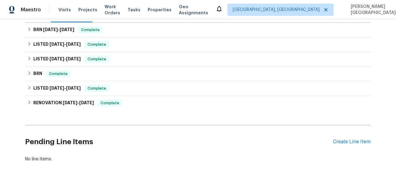
scroll to position [100, 0]
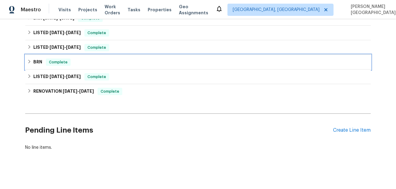
click at [38, 62] on h6 "BRN" at bounding box center [37, 62] width 9 height 7
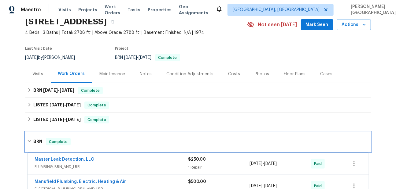
scroll to position [0, 0]
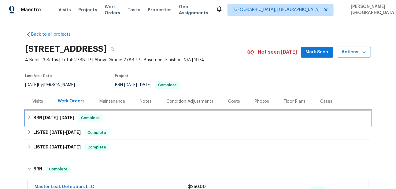
click at [49, 120] on h6 "BRN [DATE] - [DATE]" at bounding box center [53, 118] width 41 height 7
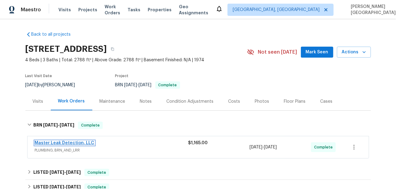
click at [79, 142] on link "Master Leak Detection, LLC" at bounding box center [65, 143] width 60 height 4
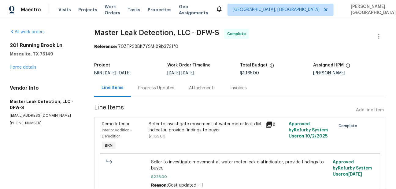
click at [152, 89] on div "Progress Updates" at bounding box center [156, 88] width 36 height 6
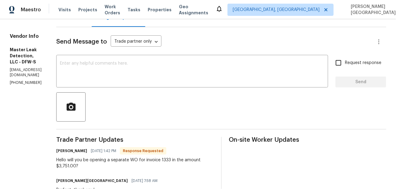
scroll to position [45, 0]
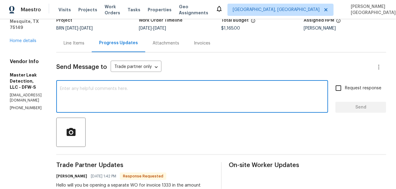
click at [102, 93] on textarea at bounding box center [192, 97] width 264 height 21
click at [102, 93] on textarea "To enrich screen reader interactions, please activate Accessibility in Grammarl…" at bounding box center [192, 97] width 264 height 21
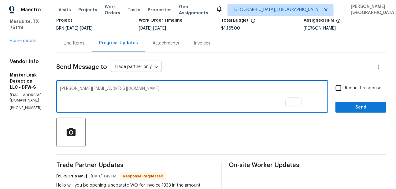
type textarea "[PERSON_NAME][EMAIL_ADDRESS][DOMAIN_NAME]"
click at [343, 93] on input "Request response" at bounding box center [338, 88] width 13 height 13
checkbox input "true"
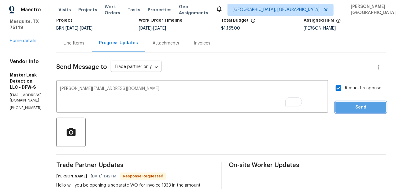
click at [347, 102] on button "Send" at bounding box center [360, 107] width 51 height 11
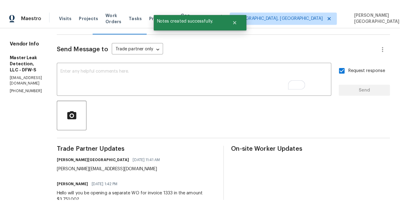
scroll to position [74, 0]
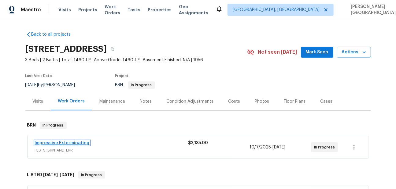
click at [67, 145] on link "Impressive Exterminating" at bounding box center [62, 143] width 55 height 4
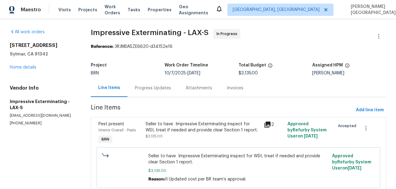
click at [155, 89] on div "Progress Updates" at bounding box center [153, 88] width 36 height 6
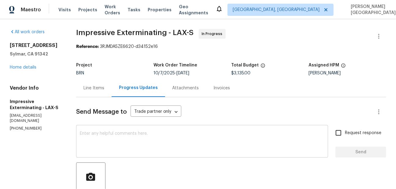
click at [146, 133] on textarea at bounding box center [202, 142] width 244 height 21
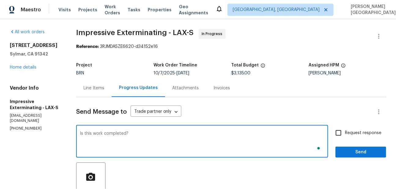
type textarea "Is this work completed?"
click at [342, 133] on input "Request response" at bounding box center [338, 133] width 13 height 13
checkbox input "true"
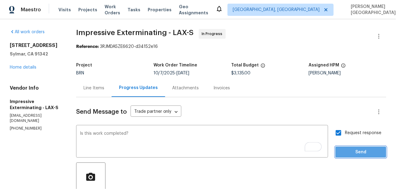
click at [344, 155] on span "Send" at bounding box center [360, 153] width 41 height 8
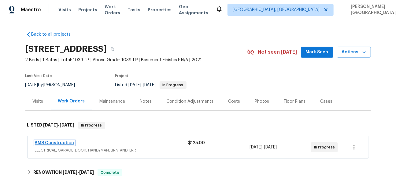
click at [69, 141] on link "AMS Construction" at bounding box center [54, 143] width 39 height 4
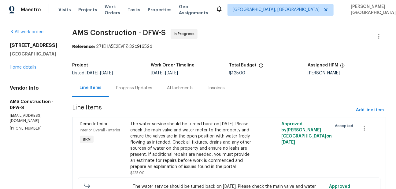
click at [159, 90] on div "Attachments" at bounding box center [179, 88] width 41 height 18
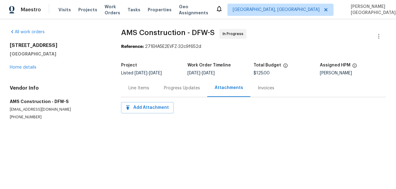
click at [154, 90] on div "Line Items" at bounding box center [138, 88] width 35 height 18
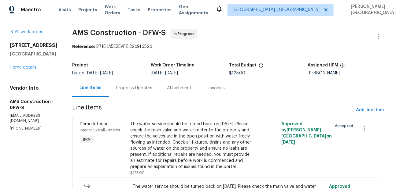
click at [159, 90] on div "Attachments" at bounding box center [179, 88] width 41 height 18
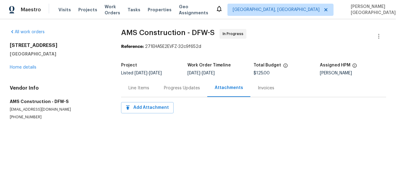
click at [166, 91] on div "Progress Updates" at bounding box center [182, 88] width 36 height 6
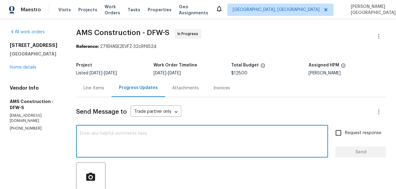
click at [101, 143] on textarea at bounding box center [202, 142] width 244 height 21
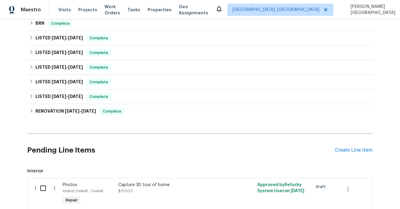
scroll to position [19, 0]
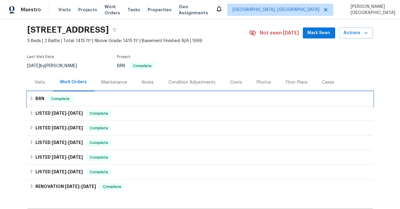
click at [36, 100] on h6 "BRN" at bounding box center [39, 98] width 9 height 7
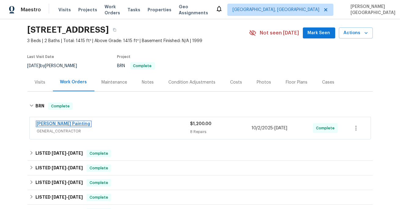
click at [62, 124] on link "[PERSON_NAME] Painting" at bounding box center [63, 124] width 53 height 4
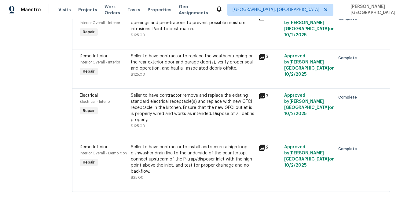
scroll to position [322, 0]
click at [191, 62] on div "Seller to have contractor to replace the weatherstripping on the rear exterior …" at bounding box center [193, 62] width 124 height 18
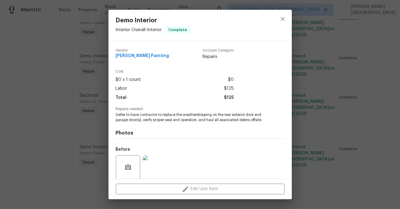
scroll to position [47, 0]
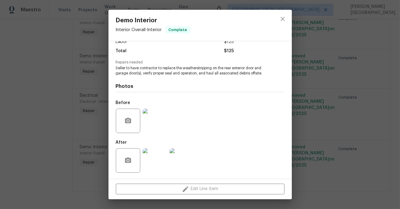
click at [156, 167] on img at bounding box center [155, 160] width 24 height 24
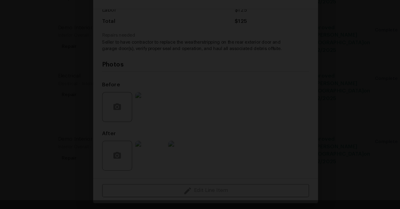
click at [320, 79] on div "Lightbox" at bounding box center [200, 104] width 400 height 209
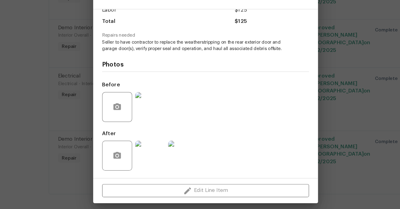
click at [187, 162] on img at bounding box center [182, 160] width 24 height 24
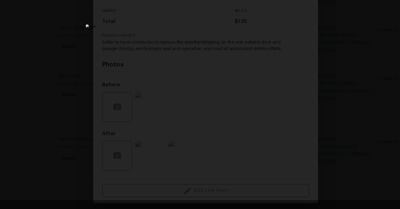
click at [343, 82] on div "Lightbox" at bounding box center [200, 104] width 400 height 209
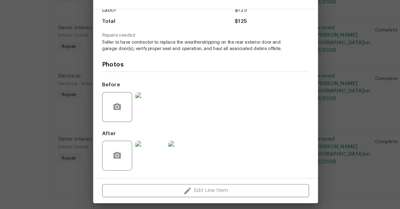
click at [95, 103] on div "Demo Interior Interior Overall - Interior Complete Vendor [PERSON_NAME] Paintin…" at bounding box center [200, 104] width 400 height 209
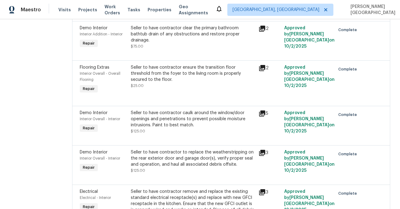
scroll to position [231, 0]
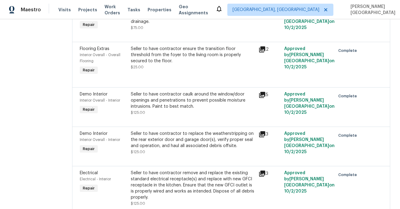
click at [185, 149] on div "Seller to have contractor to replace the weatherstripping on the rear exterior …" at bounding box center [193, 140] width 124 height 18
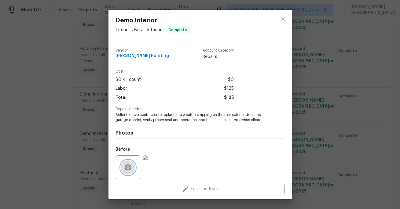
click at [123, 163] on button "button" at bounding box center [128, 167] width 15 height 15
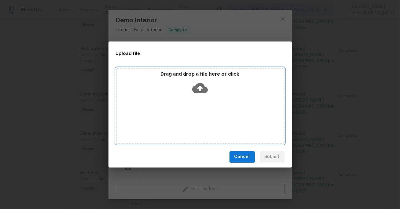
click at [196, 93] on icon at bounding box center [200, 88] width 16 height 16
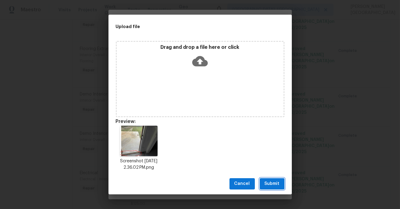
click at [275, 185] on span "Submit" at bounding box center [272, 184] width 15 height 8
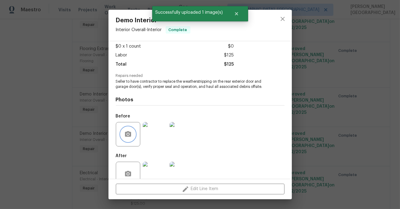
scroll to position [47, 0]
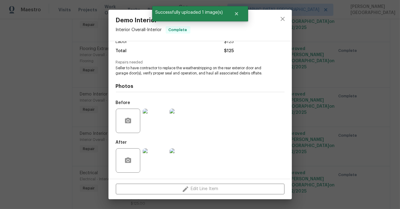
click at [338, 132] on div "Demo Interior Interior Overall - Interior Complete Vendor [PERSON_NAME] Paintin…" at bounding box center [200, 104] width 400 height 209
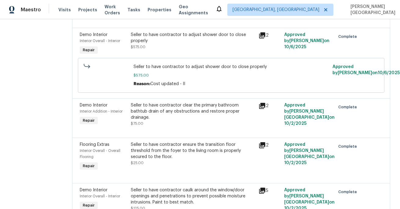
scroll to position [56, 0]
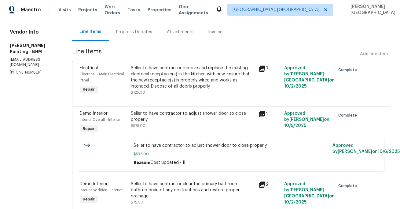
click at [158, 38] on div "Progress Updates" at bounding box center [134, 32] width 51 height 18
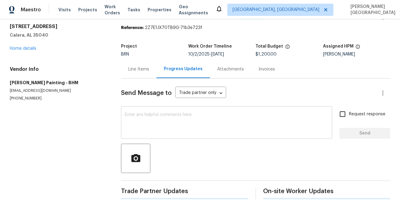
click at [146, 144] on div at bounding box center [255, 158] width 269 height 29
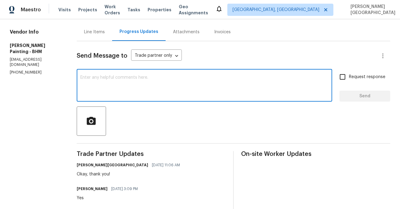
click at [142, 91] on textarea at bounding box center [204, 85] width 248 height 21
type textarea "v"
paste textarea "The buyers noticed that the floor weatherstripping at the back door appears not…"
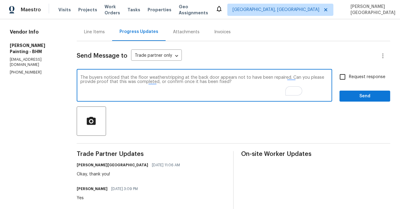
type textarea "The buyers noticed that the floor weatherstripping at the back door appears not…"
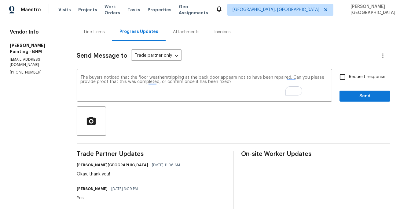
click at [352, 76] on span "Request response" at bounding box center [367, 77] width 36 height 6
click at [349, 76] on input "Request response" at bounding box center [342, 77] width 13 height 13
checkbox input "true"
click at [363, 89] on div "Request response Send" at bounding box center [364, 86] width 51 height 31
click at [357, 101] on button "Send" at bounding box center [364, 96] width 51 height 11
